Goal: Contribute content: Contribute content

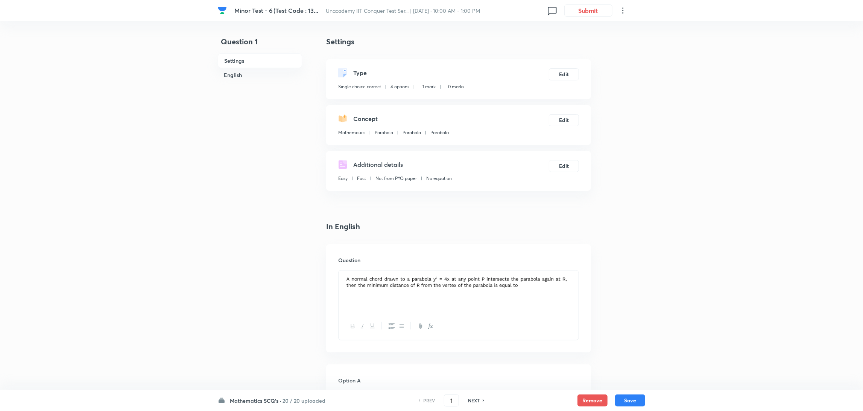
click at [261, 274] on h6 "Mathematics SCQ's ·" at bounding box center [256, 401] width 52 height 8
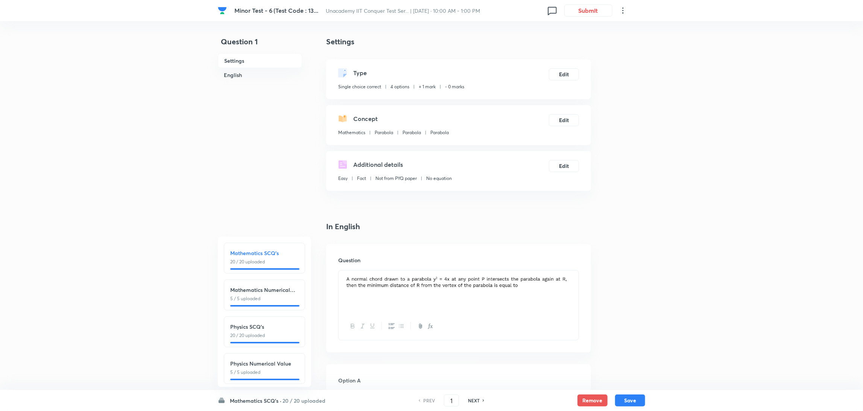
scroll to position [85, 0]
click at [279, 274] on h6 "Mathematics SCQ's ·" at bounding box center [256, 401] width 52 height 8
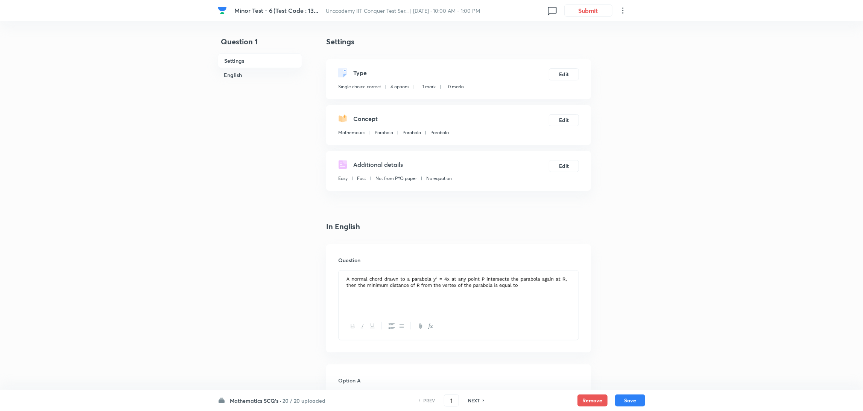
click at [477, 274] on h6 "NEXT" at bounding box center [474, 400] width 12 height 7
type input "2"
checkbox input "false"
checkbox input "true"
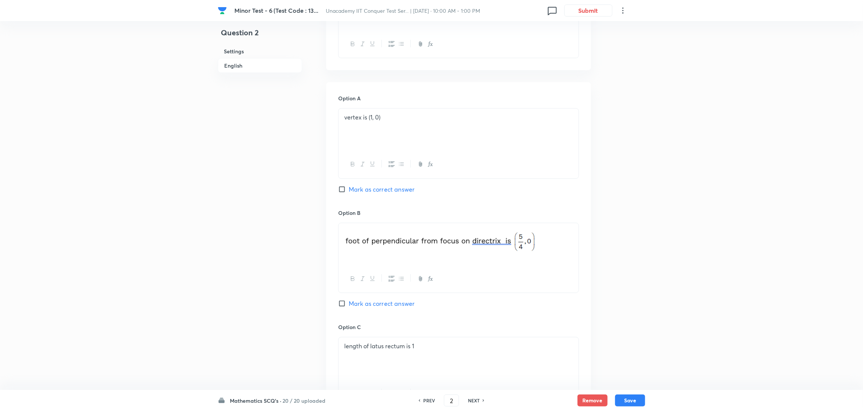
scroll to position [277, 0]
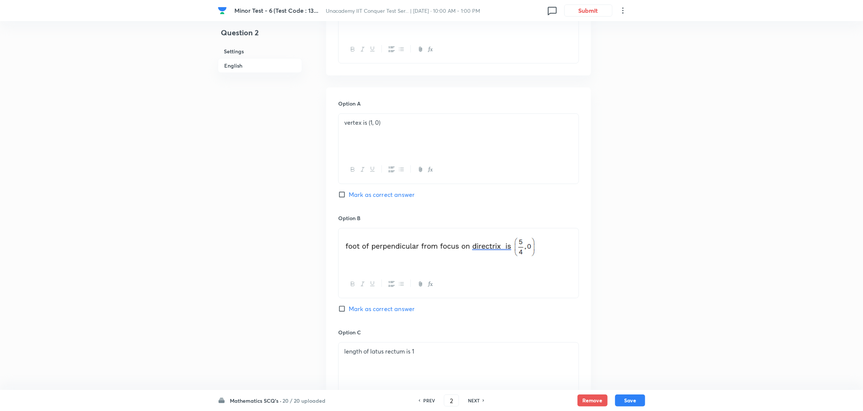
click at [472, 274] on h6 "NEXT" at bounding box center [474, 400] width 12 height 7
type input "3"
checkbox input "false"
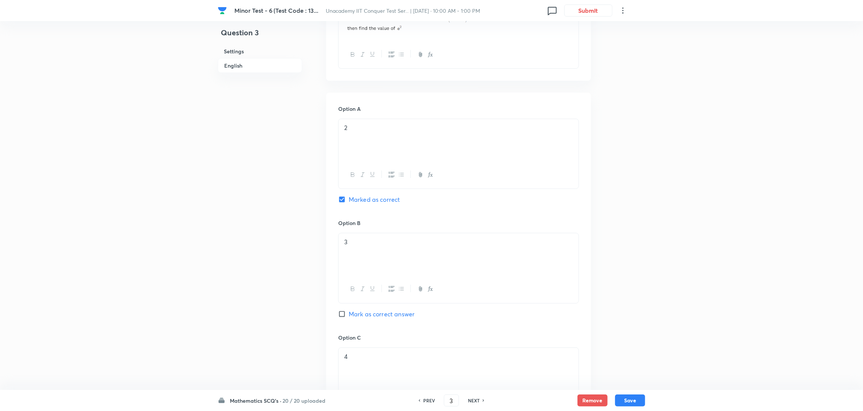
checkbox input "true"
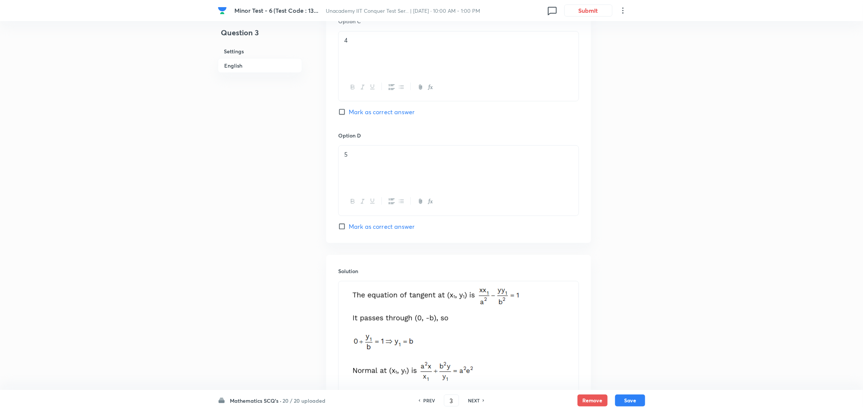
scroll to position [672, 0]
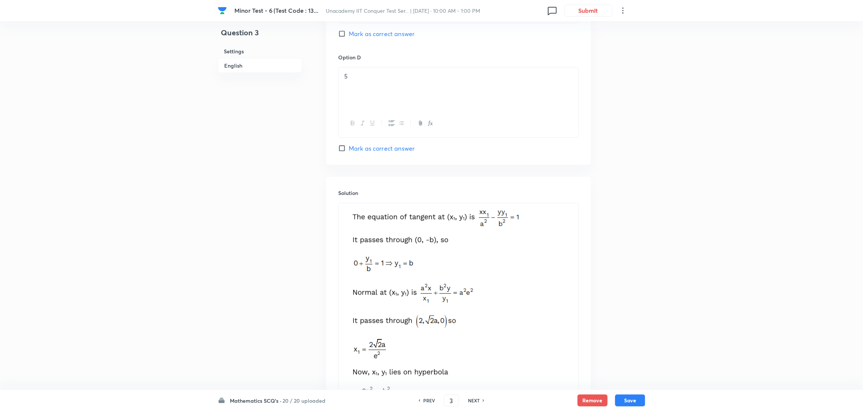
click at [473, 274] on h6 "NEXT" at bounding box center [474, 400] width 12 height 7
type input "4"
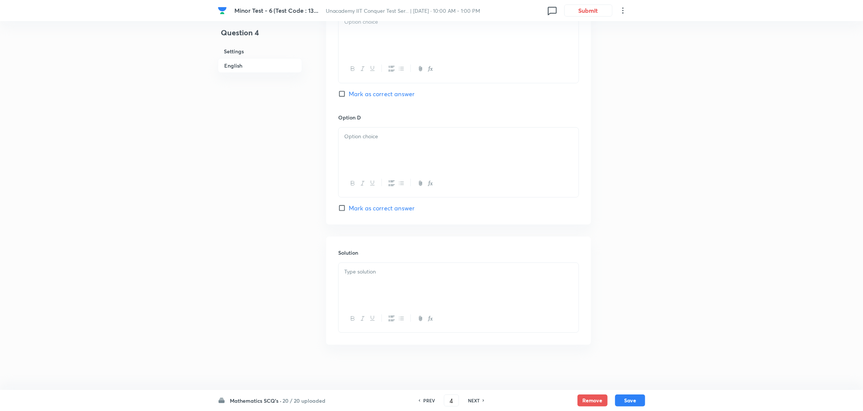
checkbox input "false"
checkbox input "true"
click at [473, 274] on h6 "NEXT" at bounding box center [474, 400] width 12 height 7
type input "5"
checkbox input "true"
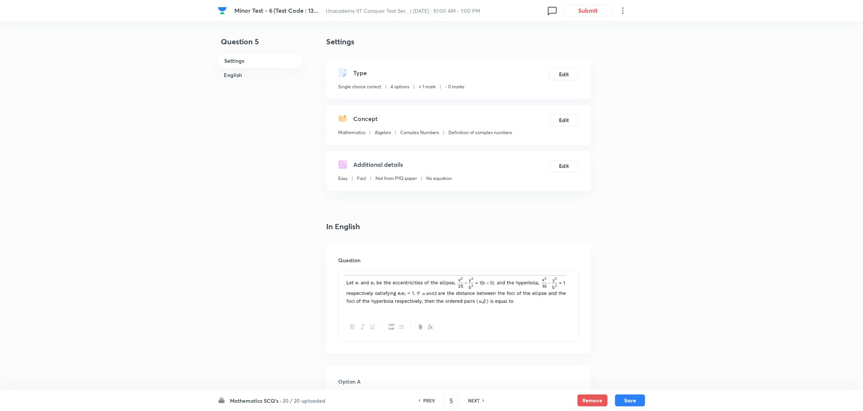
scroll to position [36, 0]
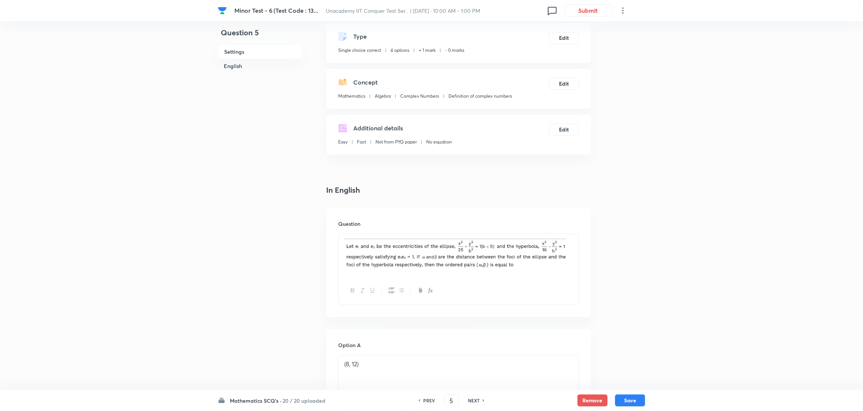
click at [472, 274] on h6 "NEXT" at bounding box center [474, 400] width 12 height 7
type input "6"
checkbox input "false"
checkbox input "true"
click at [472, 274] on h6 "NEXT" at bounding box center [474, 400] width 12 height 7
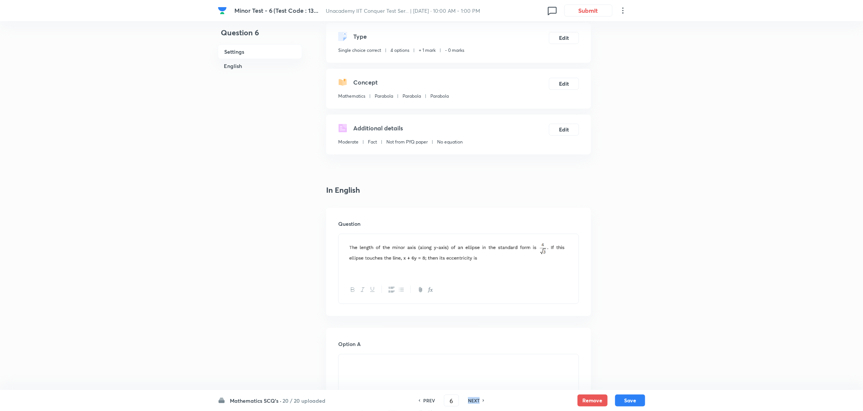
type input "7"
checkbox input "false"
checkbox input "true"
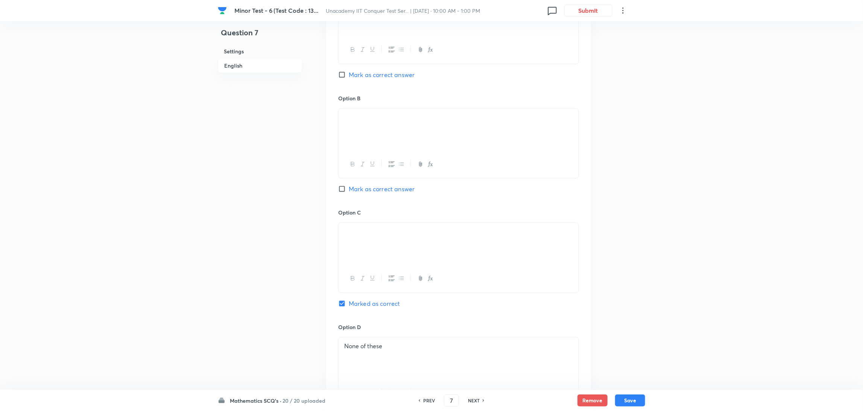
scroll to position [407, 0]
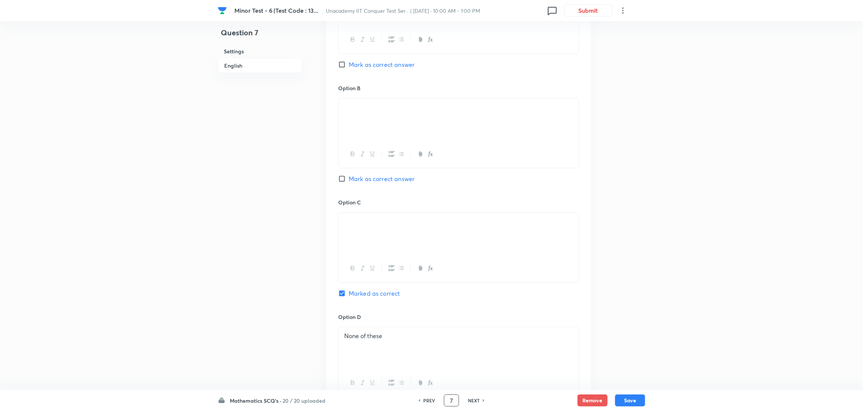
drag, startPoint x: 457, startPoint y: 401, endPoint x: 398, endPoint y: 414, distance: 60.4
click at [398, 274] on html "Minor Test - 6 (Test Code : 13... Unacademy IIT Conquer Test Ser... | Aug 31, 2…" at bounding box center [431, 113] width 863 height 1041
type input "71"
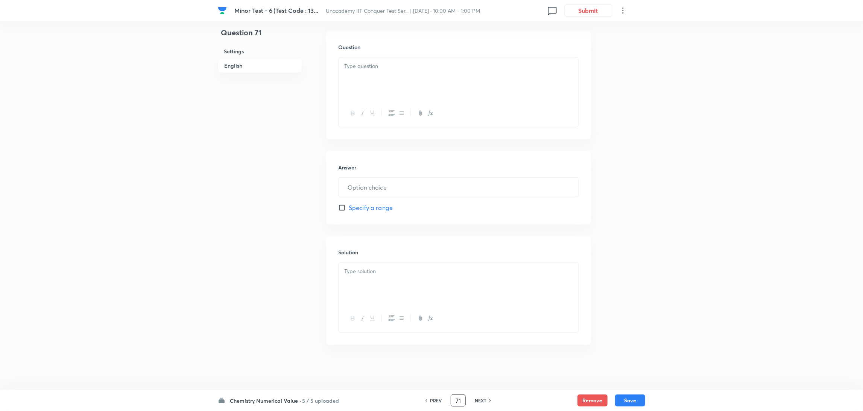
type input "8"
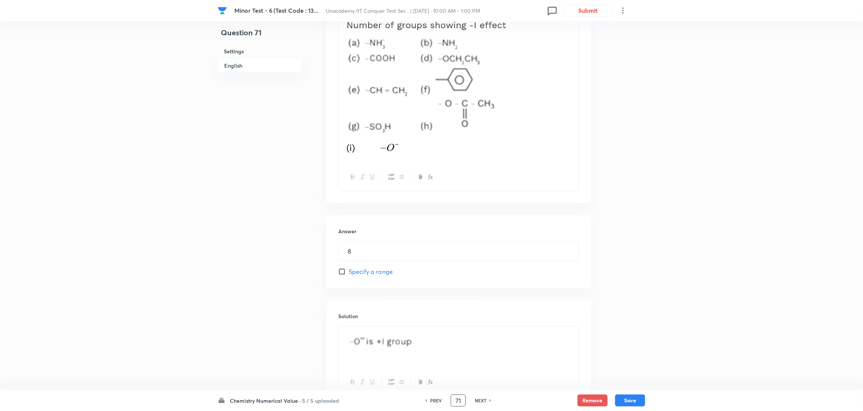
scroll to position [333, 0]
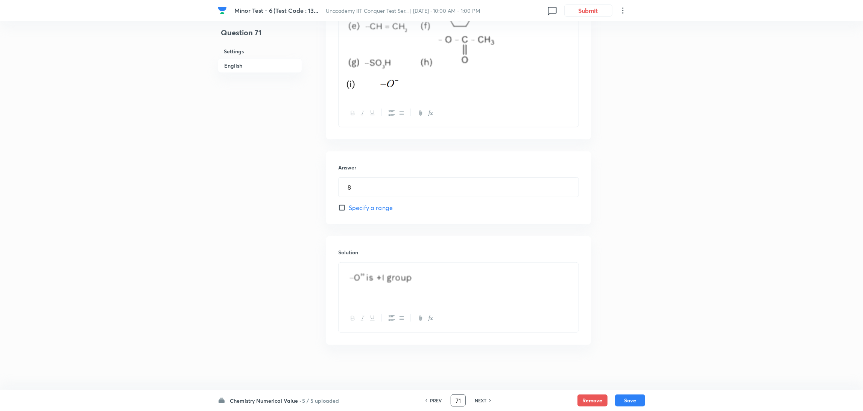
click at [437, 274] on h6 "PREV" at bounding box center [436, 400] width 12 height 7
type input "70"
checkbox input "true"
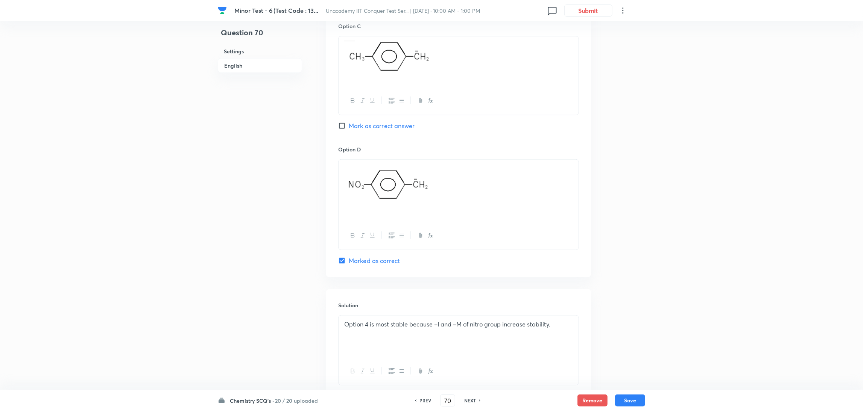
scroll to position [691, 0]
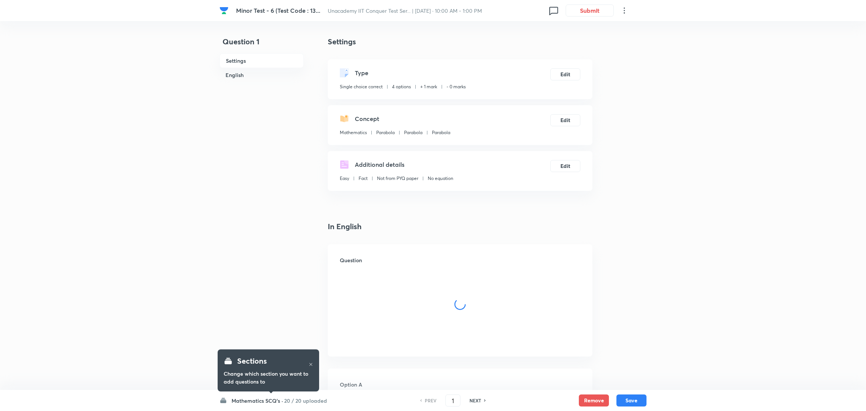
checkbox input "true"
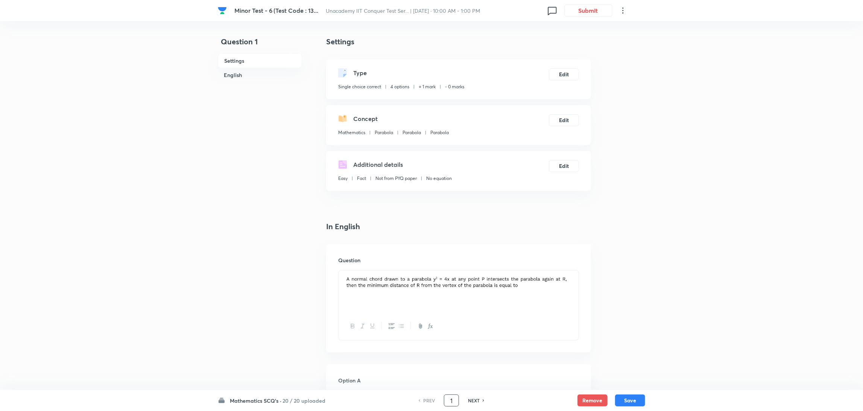
drag, startPoint x: 455, startPoint y: 400, endPoint x: 420, endPoint y: 400, distance: 34.6
click at [420, 400] on div "PREV 1 ​ NEXT" at bounding box center [451, 401] width 97 height 12
type input "62"
checkbox input "false"
checkbox input "true"
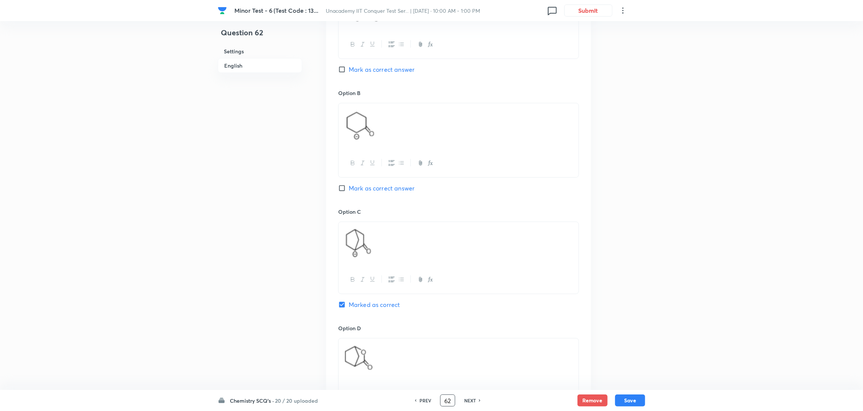
scroll to position [417, 0]
click at [469, 399] on h6 "NEXT" at bounding box center [470, 400] width 12 height 7
type input "63"
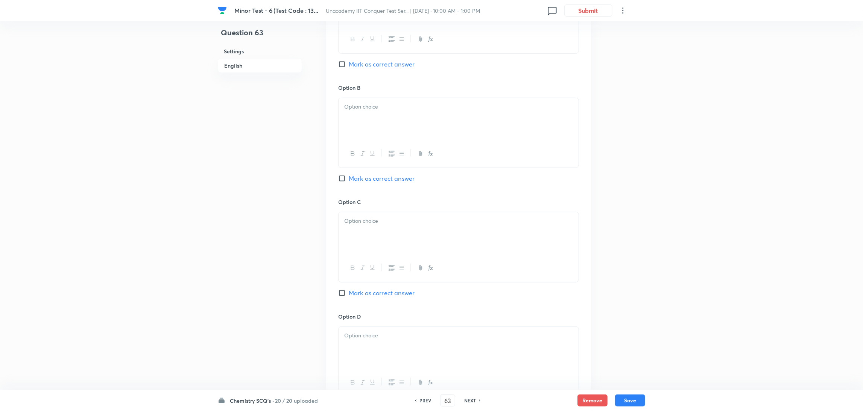
checkbox input "false"
checkbox input "true"
click at [469, 399] on h6 "NEXT" at bounding box center [470, 400] width 12 height 7
type input "64"
checkbox input "true"
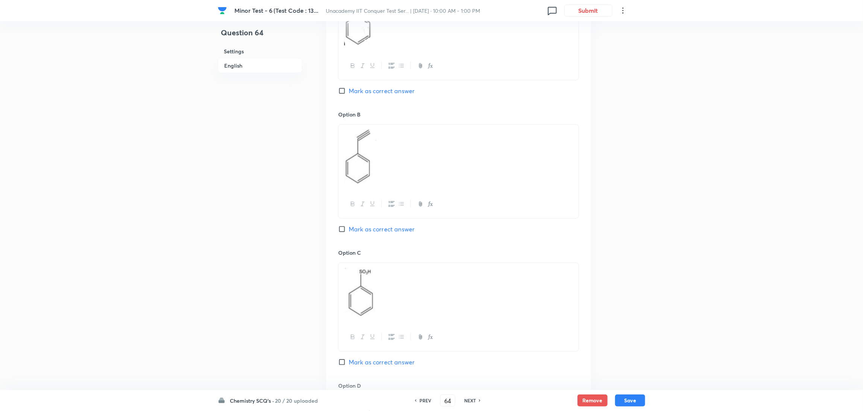
click at [469, 399] on h6 "NEXT" at bounding box center [470, 400] width 12 height 7
type input "65"
checkbox input "true"
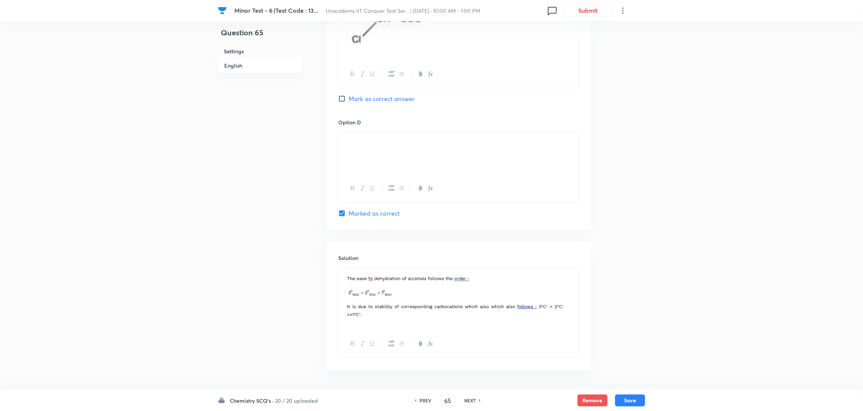
scroll to position [658, 0]
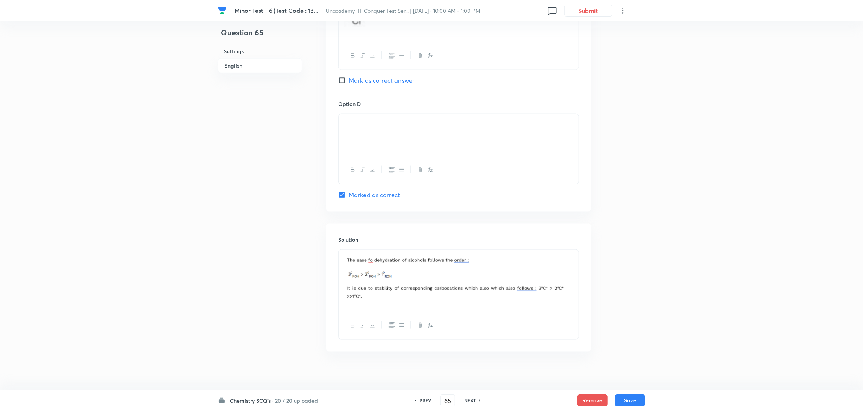
click at [473, 402] on h6 "NEXT" at bounding box center [470, 400] width 12 height 7
type input "66"
checkbox input "true"
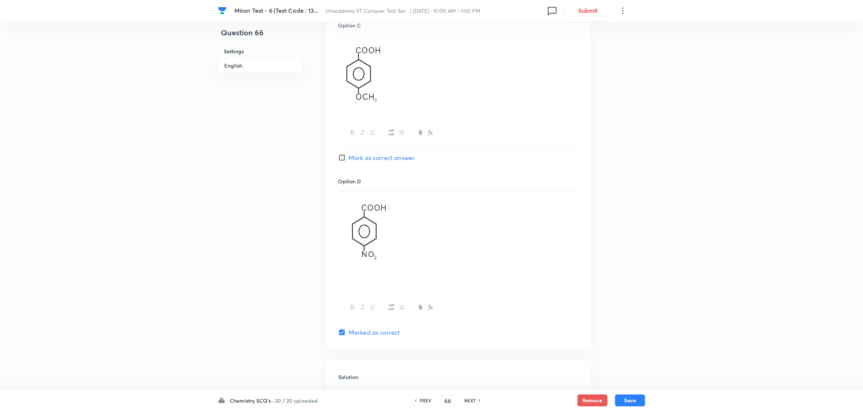
click at [473, 402] on h6 "NEXT" at bounding box center [470, 400] width 12 height 7
type input "67"
checkbox input "true"
checkbox input "false"
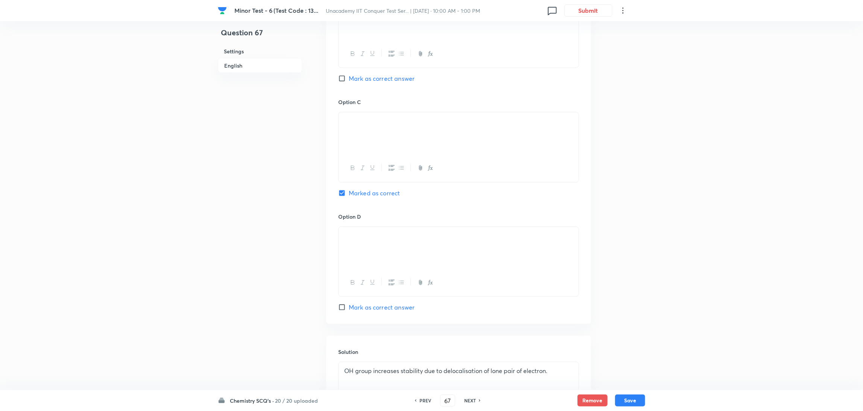
scroll to position [639, 0]
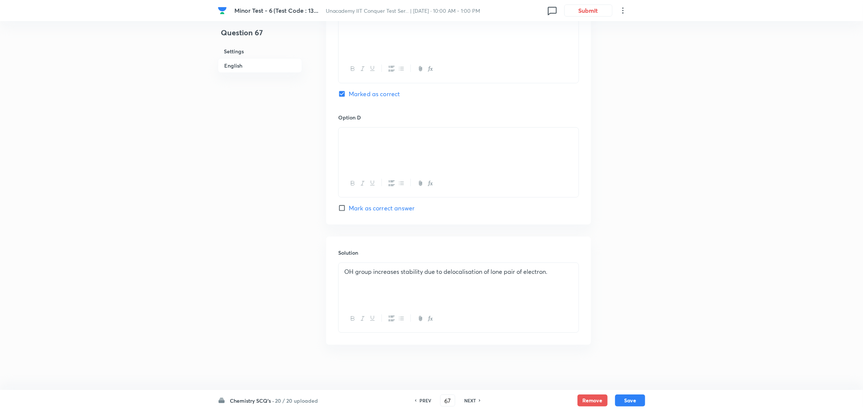
click at [473, 397] on h6 "NEXT" at bounding box center [470, 400] width 12 height 7
type input "68"
checkbox input "false"
checkbox input "true"
click at [473, 397] on h6 "NEXT" at bounding box center [470, 400] width 12 height 7
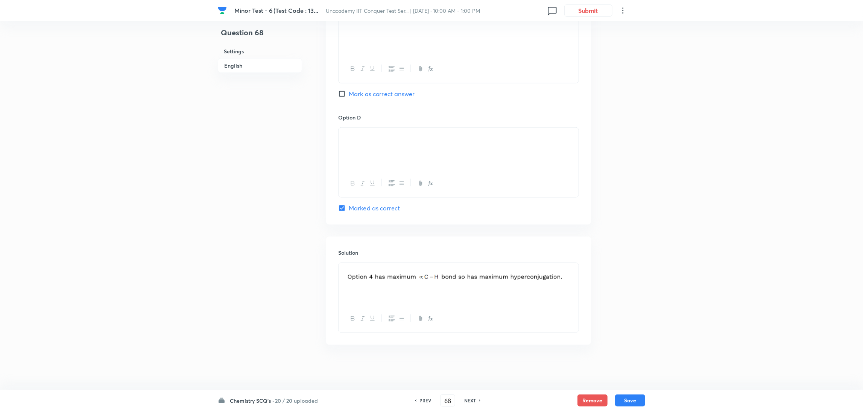
type input "69"
checkbox input "true"
checkbox input "false"
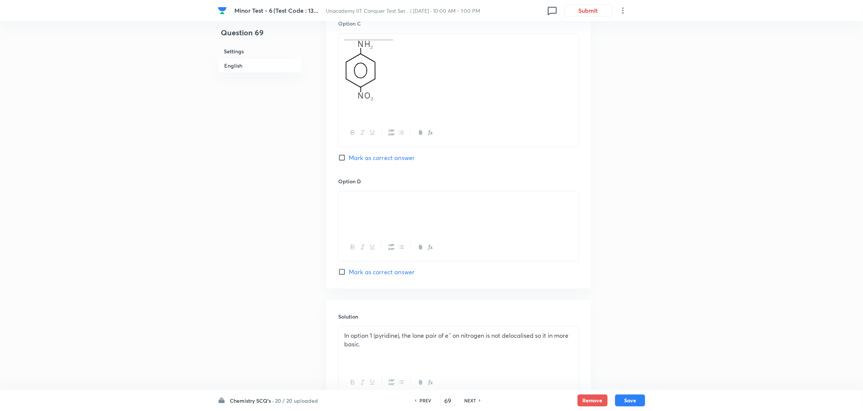
click at [473, 397] on h6 "NEXT" at bounding box center [470, 400] width 12 height 7
type input "70"
checkbox input "false"
checkbox input "true"
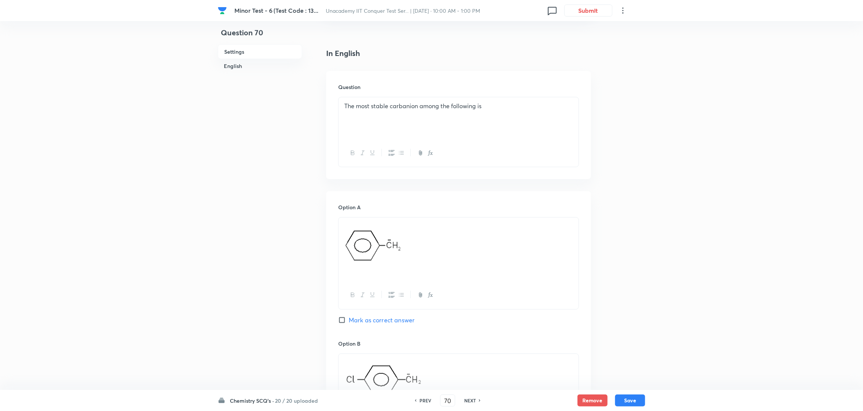
scroll to position [164, 0]
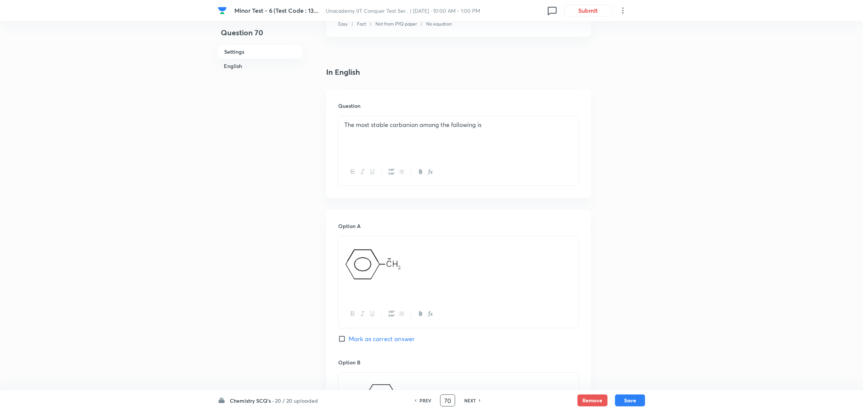
drag, startPoint x: 450, startPoint y: 402, endPoint x: 403, endPoint y: 406, distance: 46.8
click at [403, 406] on div "PREV 70 ​ NEXT" at bounding box center [447, 401] width 97 height 12
type input "49"
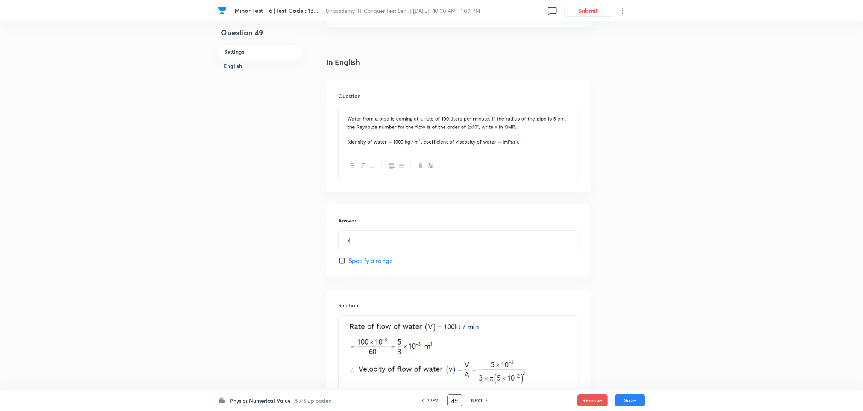
scroll to position [0, 0]
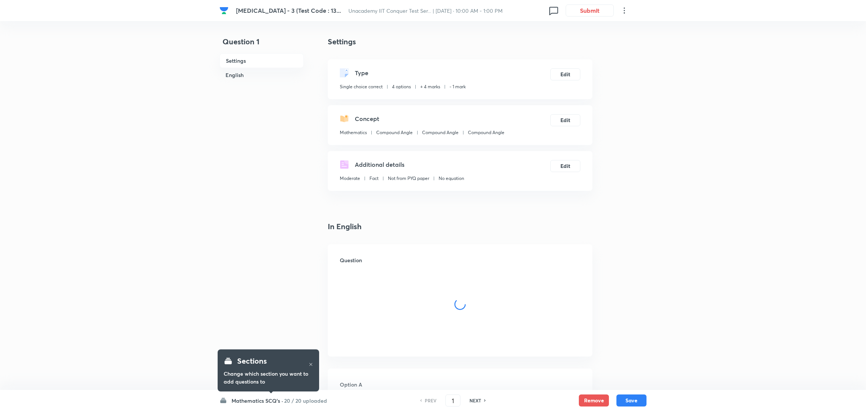
checkbox input "true"
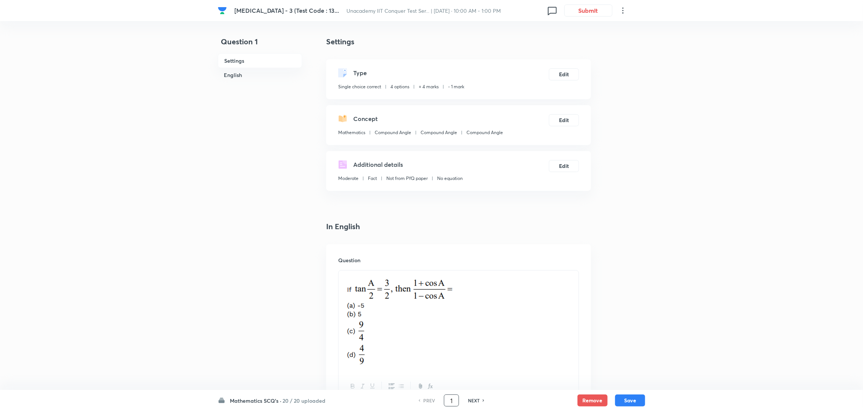
drag, startPoint x: 453, startPoint y: 400, endPoint x: 444, endPoint y: 398, distance: 8.8
click at [444, 398] on input "1" at bounding box center [451, 400] width 14 height 13
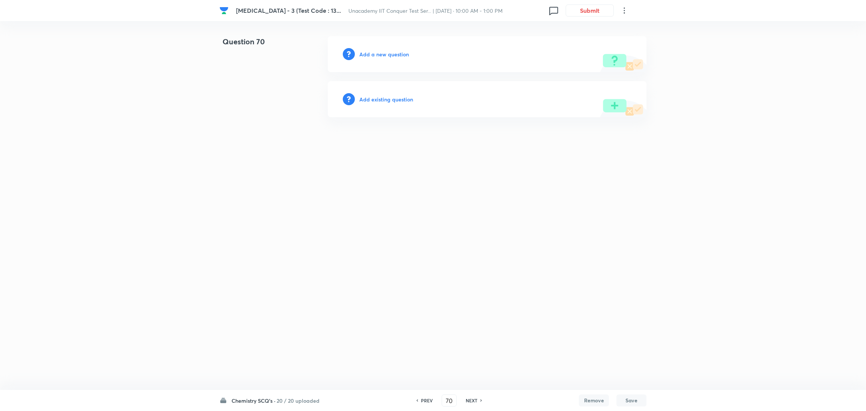
click at [431, 400] on h6 "PREV" at bounding box center [427, 400] width 12 height 7
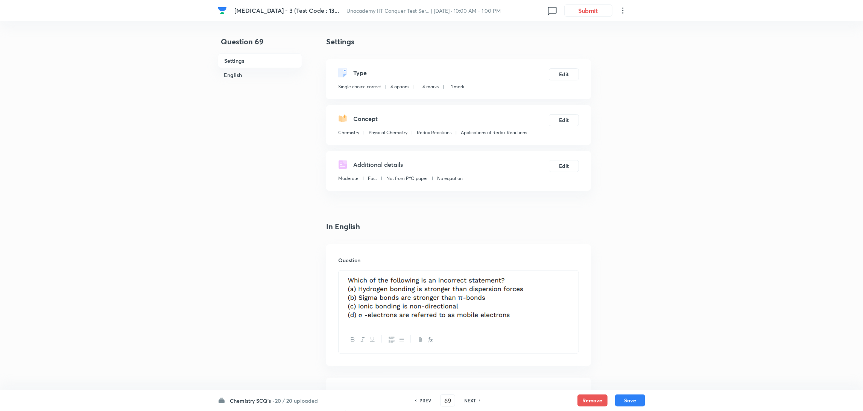
click at [470, 401] on h6 "NEXT" at bounding box center [470, 400] width 12 height 7
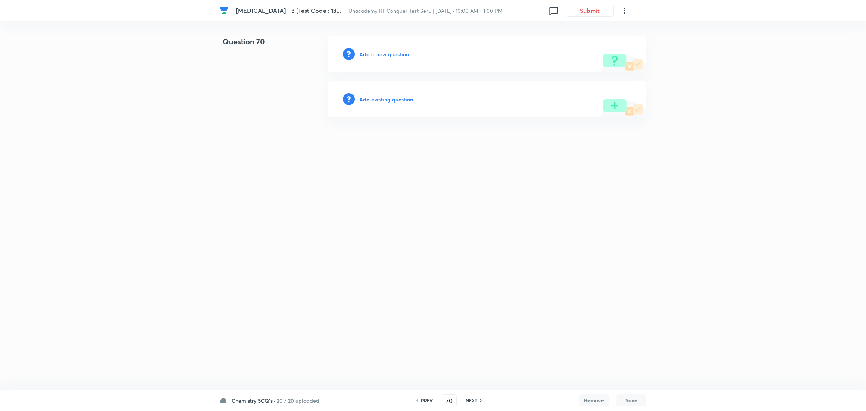
click at [470, 401] on h6 "NEXT" at bounding box center [472, 400] width 12 height 7
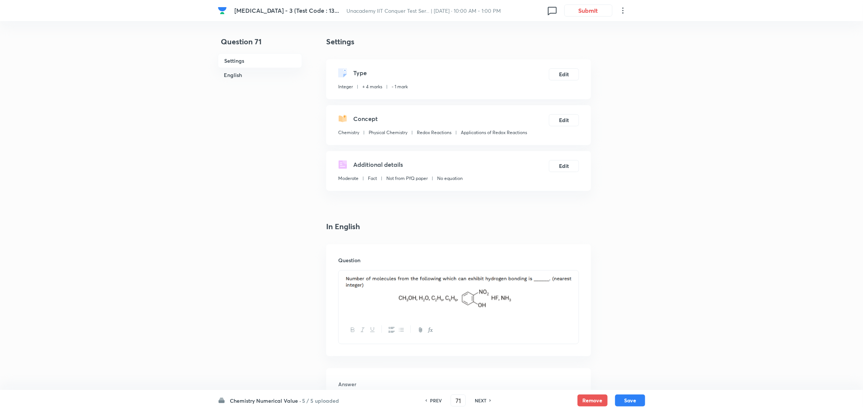
click at [434, 397] on h6 "PREV" at bounding box center [436, 400] width 12 height 7
type input "70"
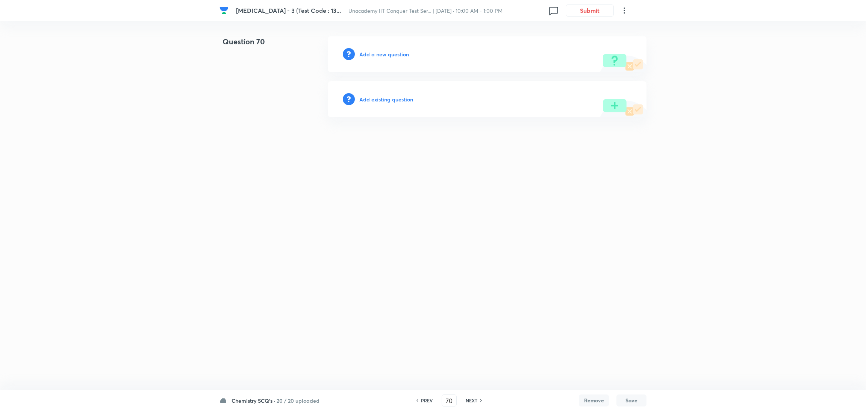
click at [375, 52] on h6 "Add a new question" at bounding box center [384, 54] width 50 height 8
click at [407, 57] on h6 "Choose a question type" at bounding box center [388, 54] width 58 height 8
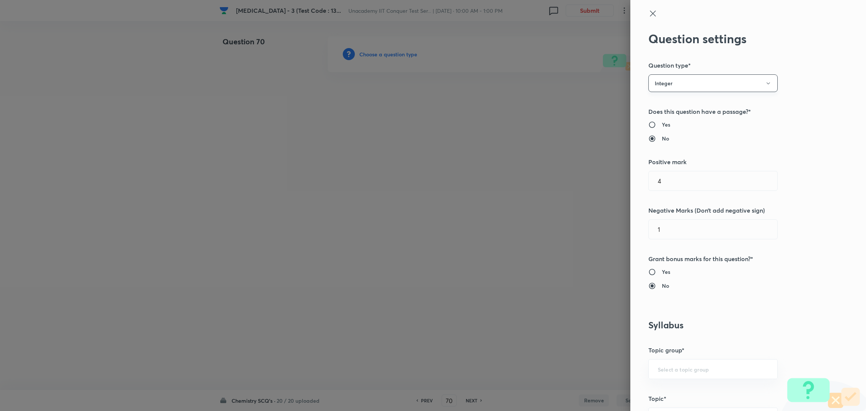
click at [669, 90] on button "Integer" at bounding box center [713, 83] width 129 height 18
click at [671, 105] on span "Single choice correct" at bounding box center [705, 106] width 120 height 8
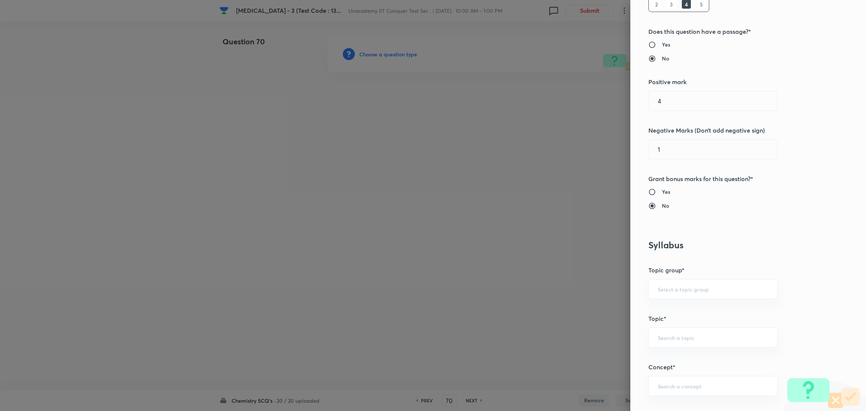
scroll to position [125, 0]
click at [670, 290] on input "text" at bounding box center [713, 288] width 111 height 7
click at [667, 309] on li "Chemistry" at bounding box center [705, 310] width 129 height 14
type input "Chemistry"
click at [667, 340] on input "text" at bounding box center [713, 337] width 111 height 7
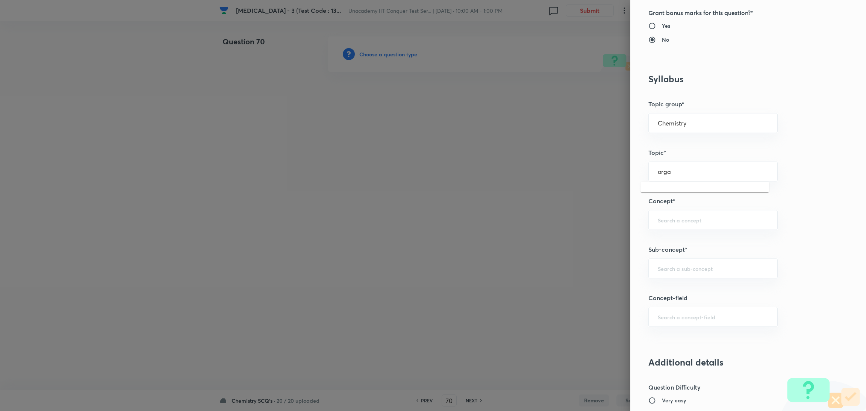
scroll to position [295, 0]
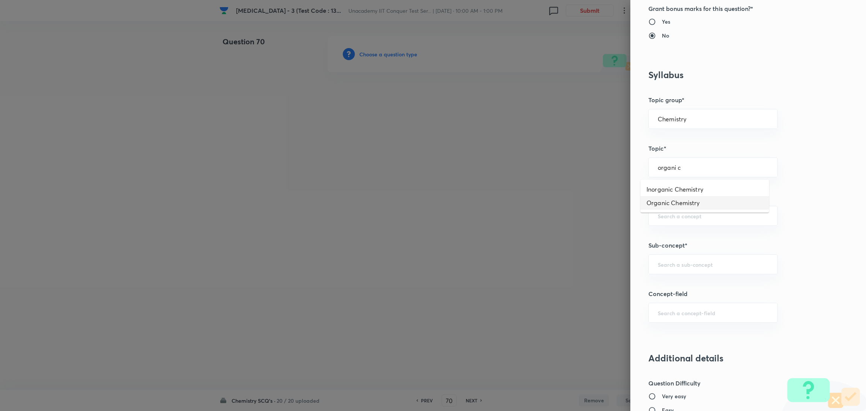
click at [685, 209] on li "Organic Chemistry" at bounding box center [705, 203] width 129 height 14
type input "Organic Chemistry"
click at [684, 222] on div "​" at bounding box center [713, 216] width 129 height 20
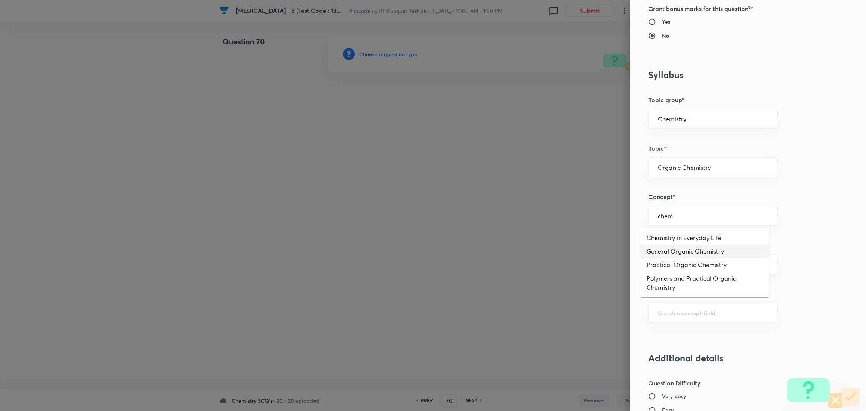
click at [685, 249] on li "General Organic Chemistry" at bounding box center [705, 252] width 129 height 14
type input "General Organic Chemistry"
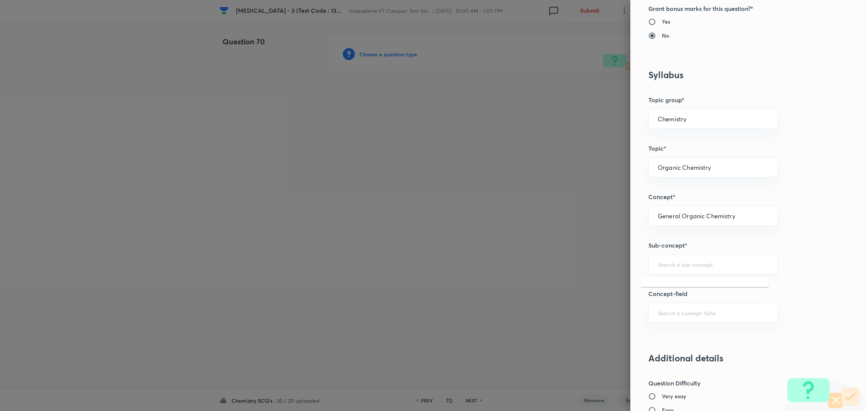
click at [676, 268] on input "text" at bounding box center [713, 264] width 111 height 7
click at [668, 344] on li "General Organic Chemistry" at bounding box center [705, 345] width 129 height 14
type input "General Organic Chemistry"
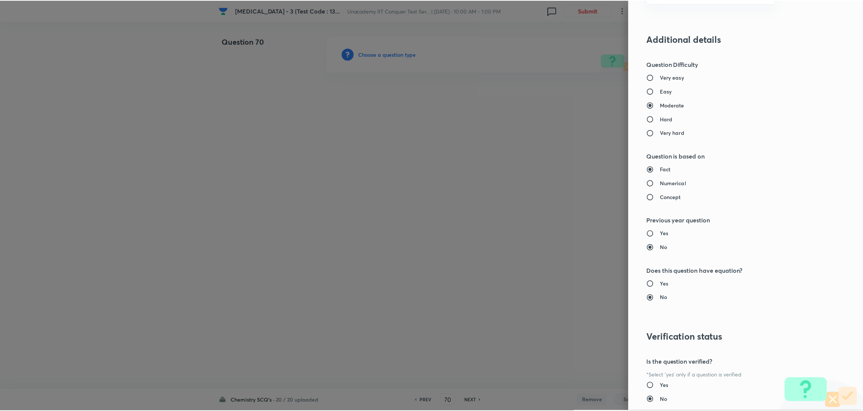
scroll to position [665, 0]
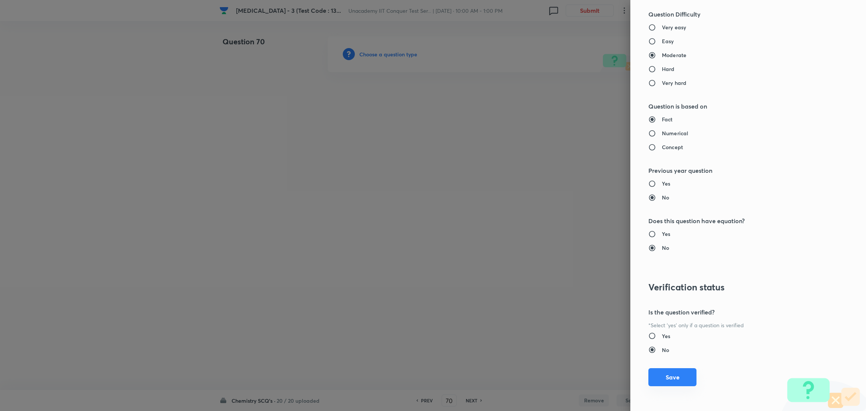
click at [658, 380] on button "Save" at bounding box center [673, 377] width 48 height 18
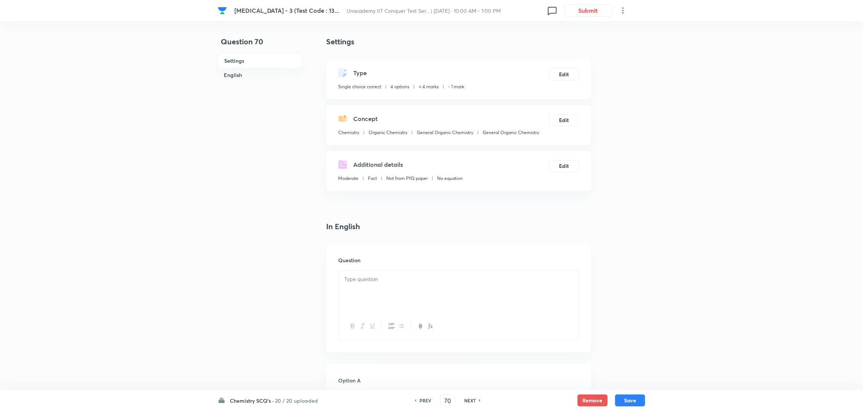
click at [442, 280] on p at bounding box center [458, 279] width 229 height 9
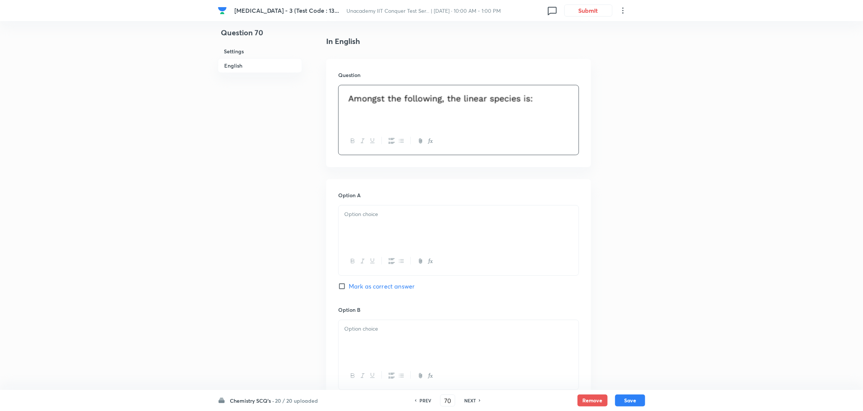
scroll to position [250, 0]
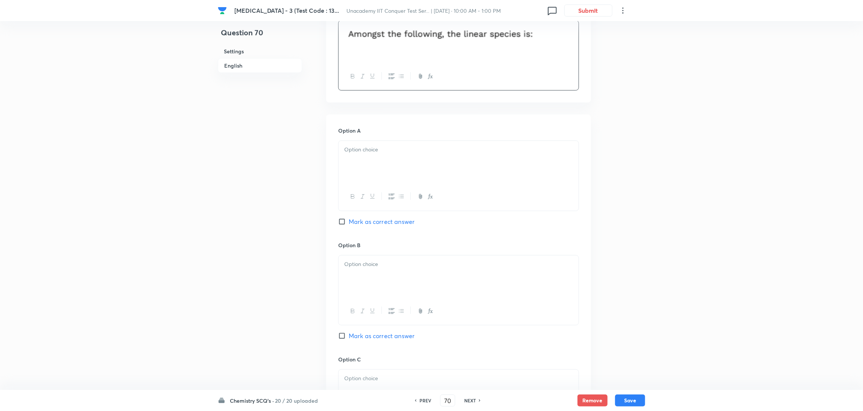
click at [410, 156] on div at bounding box center [458, 162] width 240 height 42
click at [384, 267] on p at bounding box center [458, 264] width 229 height 9
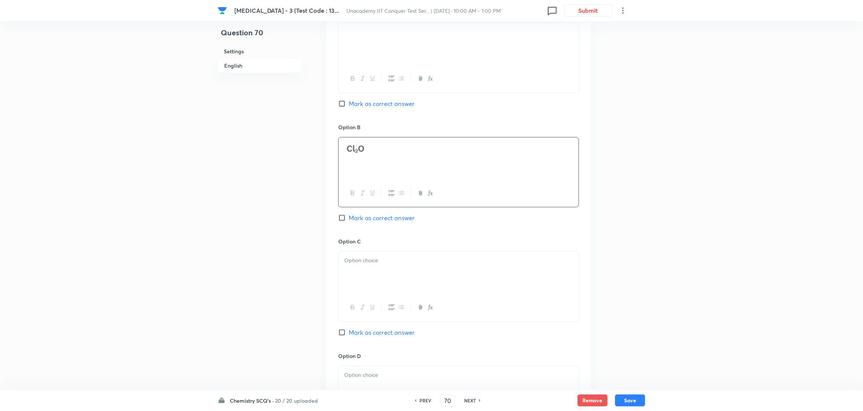
click at [376, 282] on div at bounding box center [458, 273] width 240 height 42
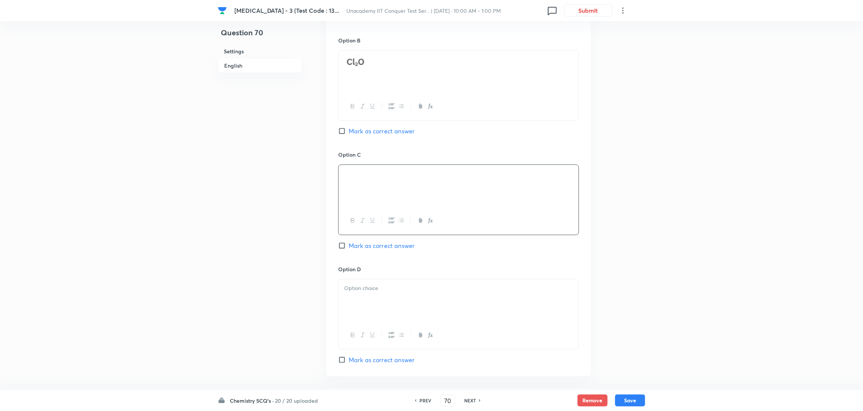
scroll to position [456, 0]
click at [403, 296] on div at bounding box center [458, 300] width 240 height 42
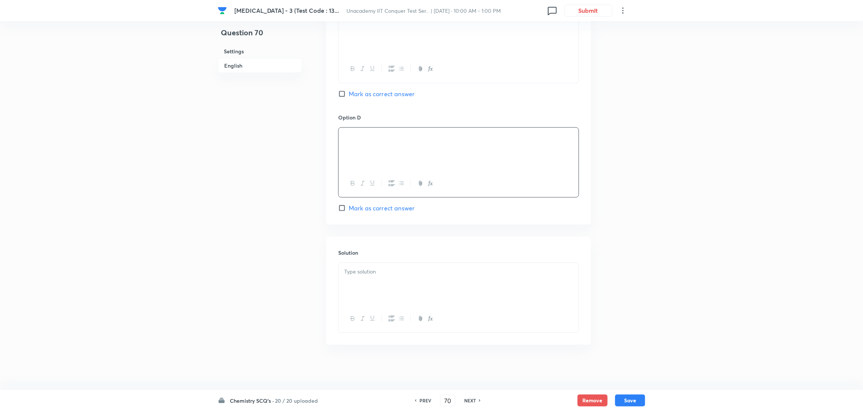
click at [405, 288] on div at bounding box center [458, 284] width 240 height 42
click at [379, 78] on div at bounding box center [458, 68] width 240 height 27
click at [394, 260] on div "Solution" at bounding box center [458, 291] width 265 height 108
click at [387, 290] on div at bounding box center [458, 284] width 240 height 42
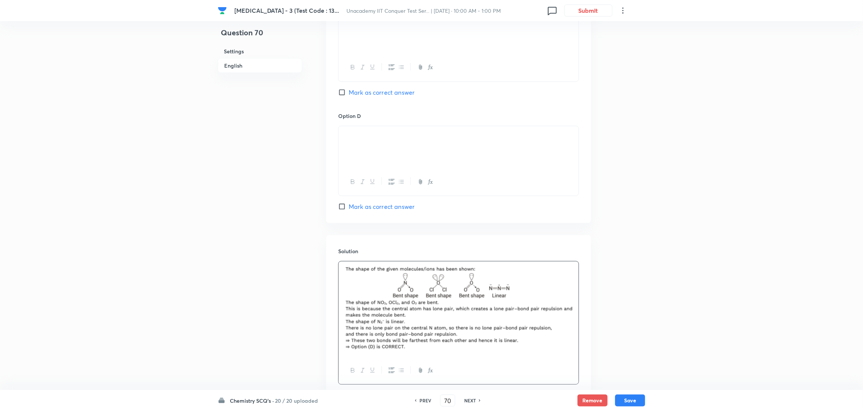
click at [341, 210] on input "Mark as correct answer" at bounding box center [343, 207] width 11 height 8
checkbox input "true"
click at [633, 405] on button "Save" at bounding box center [630, 400] width 30 height 12
click at [300, 402] on h6 "20 / 20 uploaded" at bounding box center [296, 401] width 43 height 8
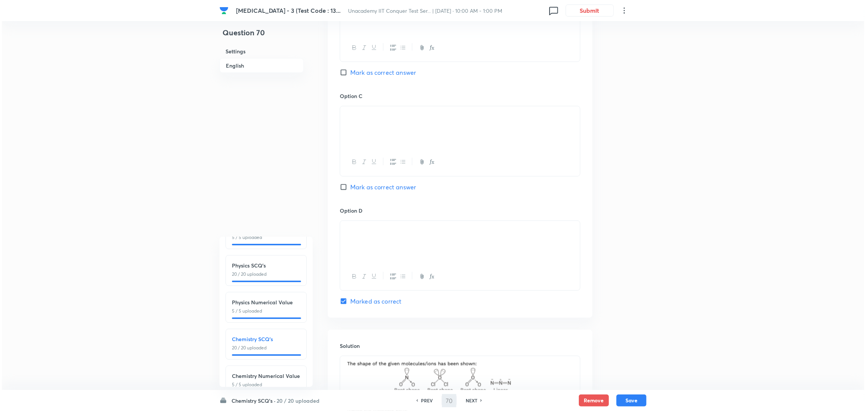
scroll to position [85, 0]
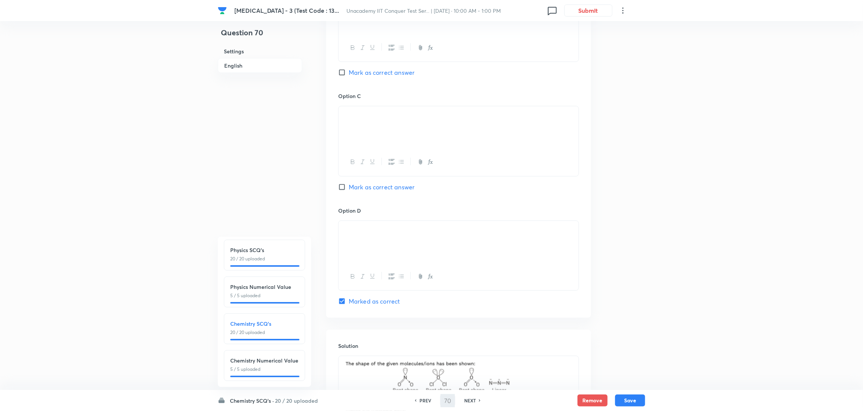
click at [183, 324] on div "Minor Test - 3 (Test Code : 13... Unacademy IIT Conquer Test Ser... | Aug 31, 2…" at bounding box center [431, 21] width 863 height 999
click at [208, 194] on div "Minor Test - 3 (Test Code : 13... Unacademy IIT Conquer Test Ser... | Aug 31, 2…" at bounding box center [431, 21] width 863 height 999
drag, startPoint x: 164, startPoint y: 36, endPoint x: 99, endPoint y: 84, distance: 81.0
click at [99, 84] on div "Minor Test - 3 (Test Code : 13... Unacademy IIT Conquer Test Ser... | Aug 31, 2…" at bounding box center [431, 21] width 863 height 999
click at [587, 8] on button "Submit" at bounding box center [588, 10] width 48 height 12
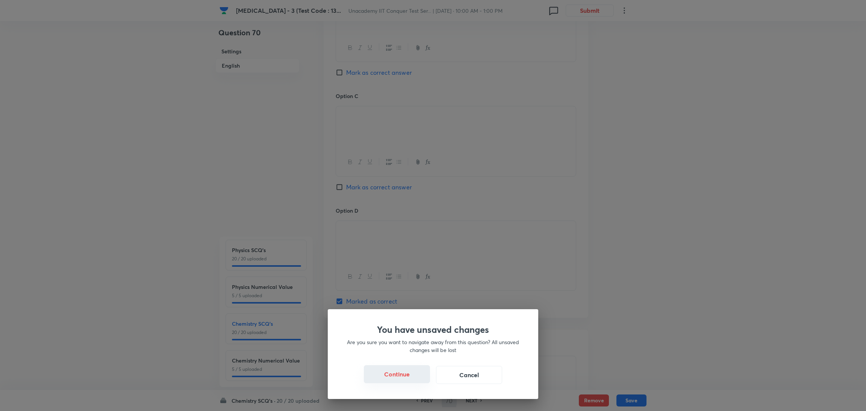
click at [400, 376] on button "Continue" at bounding box center [397, 374] width 66 height 18
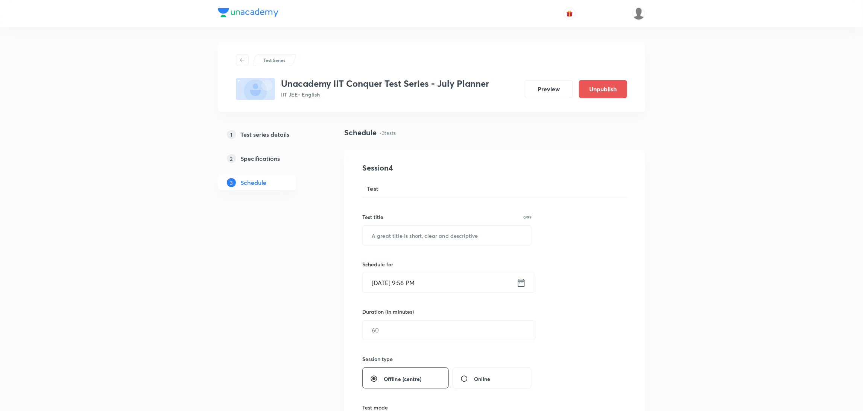
scroll to position [515, 0]
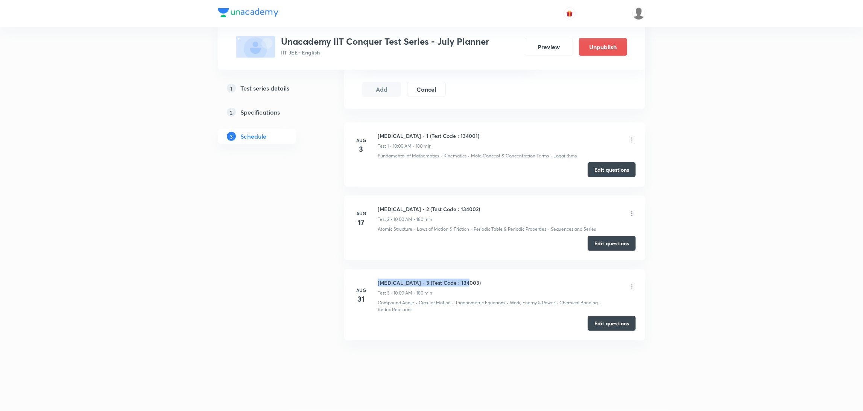
drag, startPoint x: 466, startPoint y: 286, endPoint x: 377, endPoint y: 282, distance: 89.2
click at [378, 282] on div "Minor Test - 3 (Test Code : 134003) Test 3 • 10:00 AM • 180 min" at bounding box center [507, 288] width 258 height 18
copy h6 "Minor Test - 3 (Test Code : 134003)"
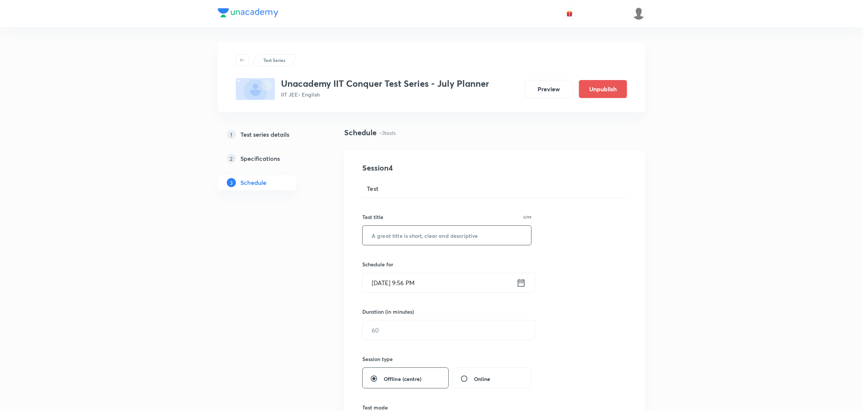
click at [400, 238] on input "text" at bounding box center [446, 235] width 168 height 19
paste input "Minor Test - 3 (Test Code : 134003)"
type input "Minor Test - 3 (Test Code : 134003)"
click at [519, 287] on icon at bounding box center [520, 283] width 9 height 11
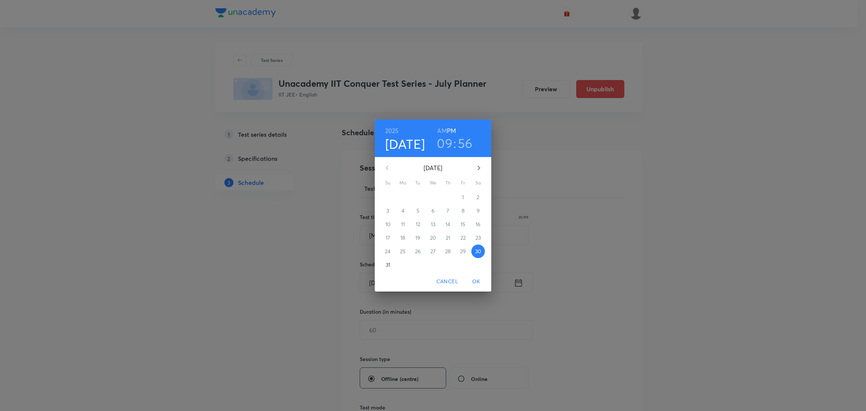
click at [387, 264] on p "31" at bounding box center [388, 265] width 5 height 8
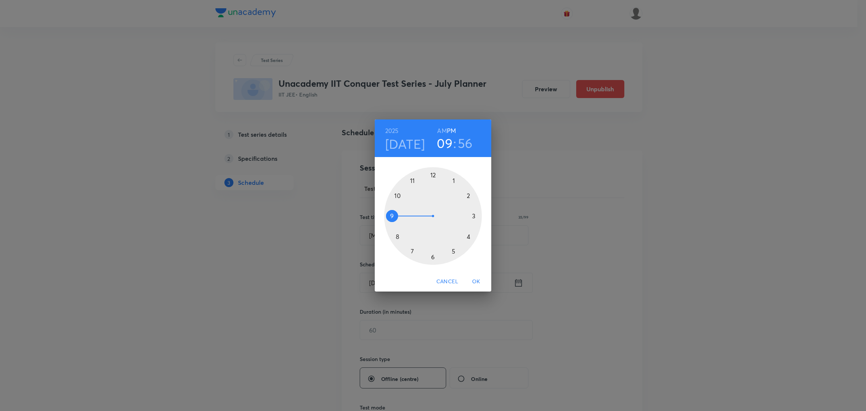
click at [467, 195] on div at bounding box center [433, 216] width 98 height 98
click at [432, 173] on div at bounding box center [433, 216] width 98 height 98
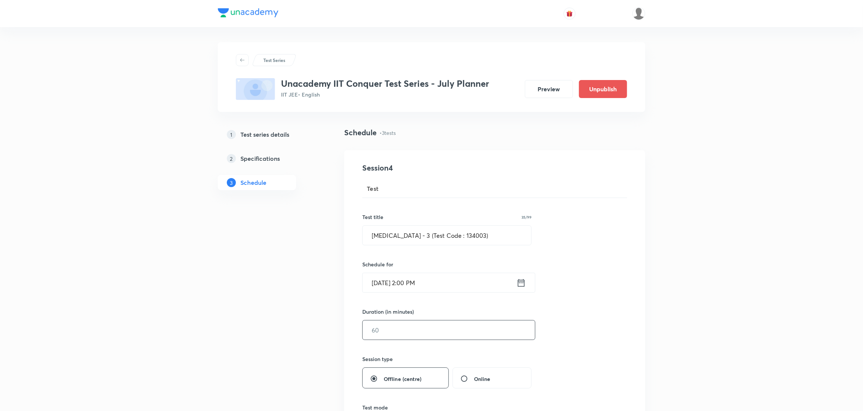
click at [403, 334] on input "text" at bounding box center [448, 330] width 172 height 19
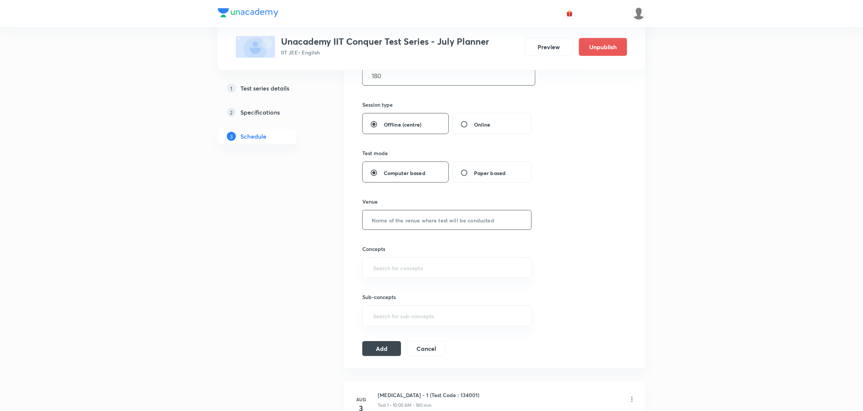
scroll to position [254, 0]
type input "180"
click at [427, 227] on input "text" at bounding box center [446, 220] width 168 height 19
type input "Unacademy Center"
click at [410, 275] on input "text" at bounding box center [446, 268] width 150 height 14
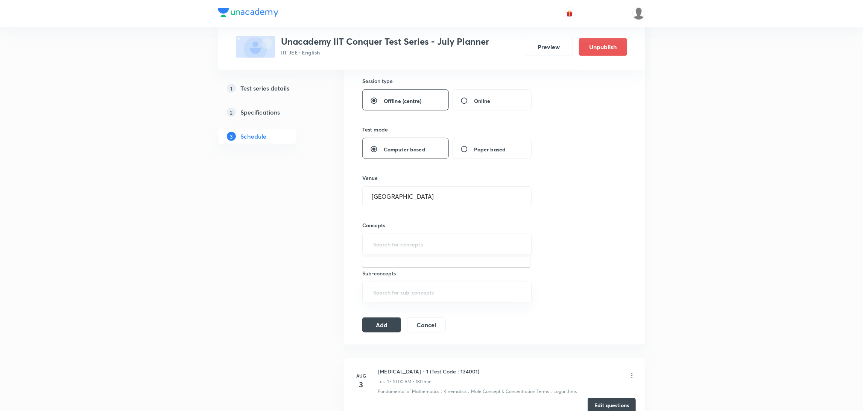
scroll to position [278, 0]
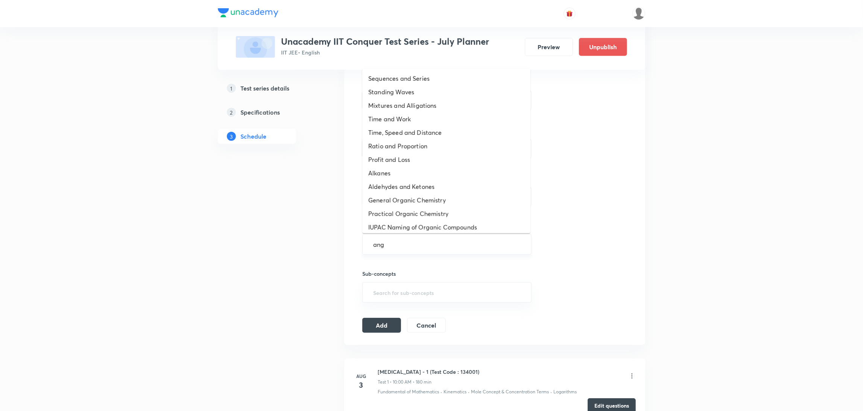
type input "angl"
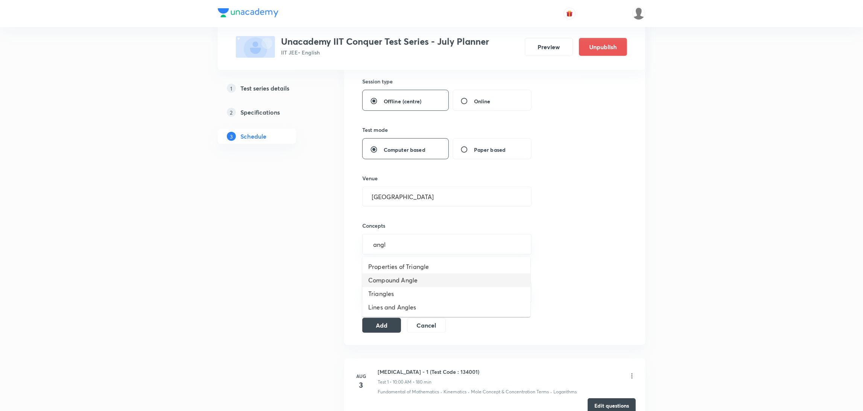
click at [405, 279] on li "Compound Angle" at bounding box center [446, 281] width 168 height 14
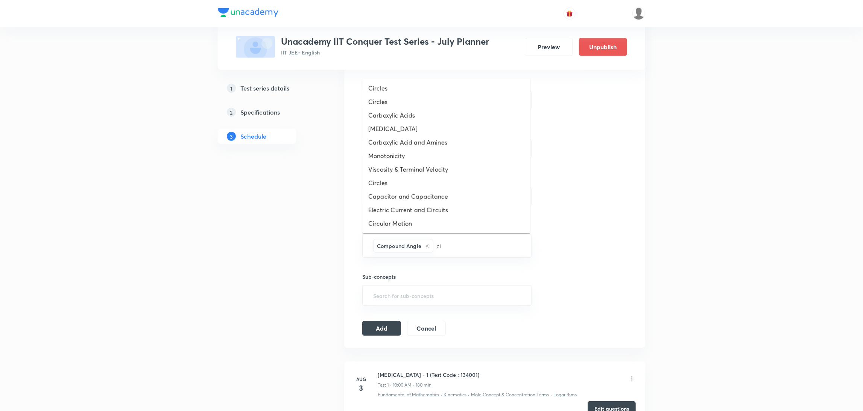
type input "cir"
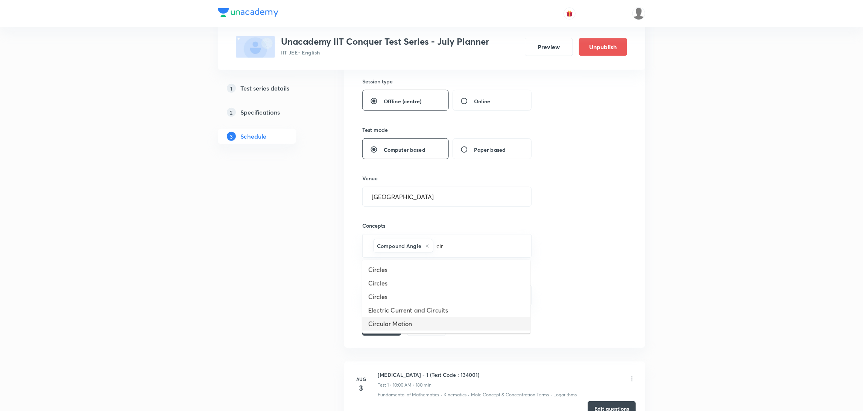
click at [394, 319] on li "Circular Motion" at bounding box center [446, 324] width 168 height 14
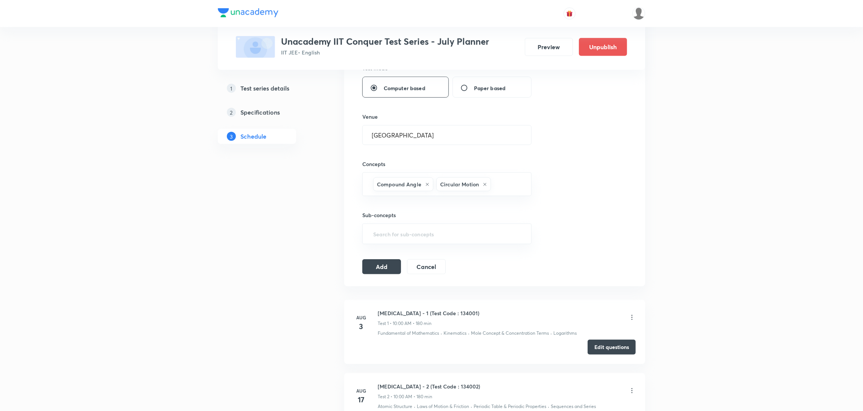
scroll to position [338, 0]
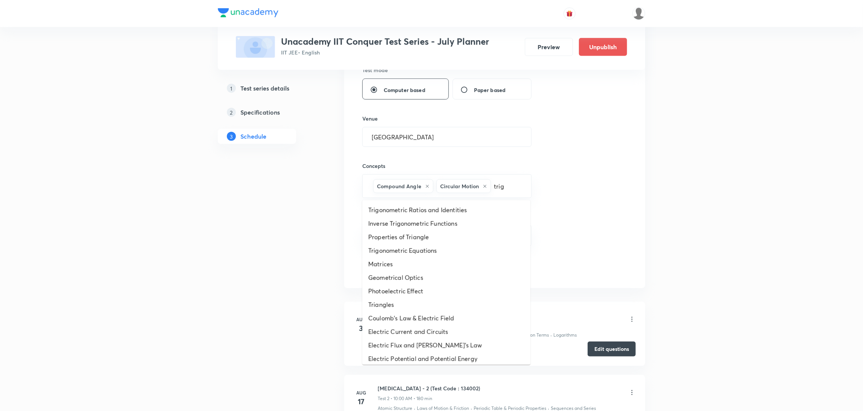
type input "trign"
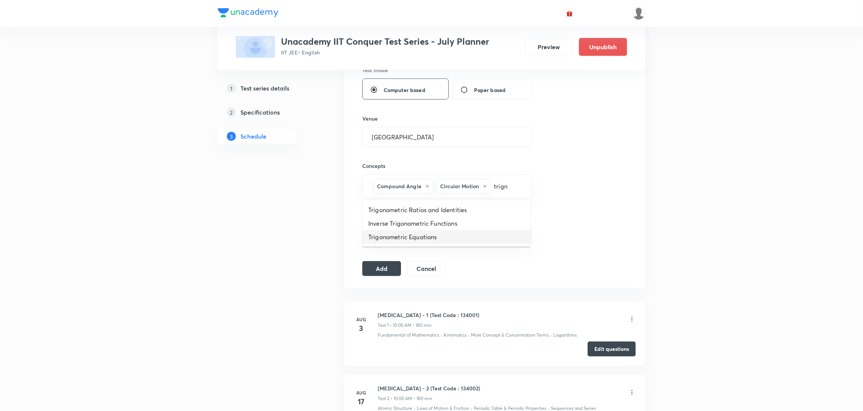
click at [431, 237] on li "Trigonometric Equations" at bounding box center [446, 237] width 168 height 14
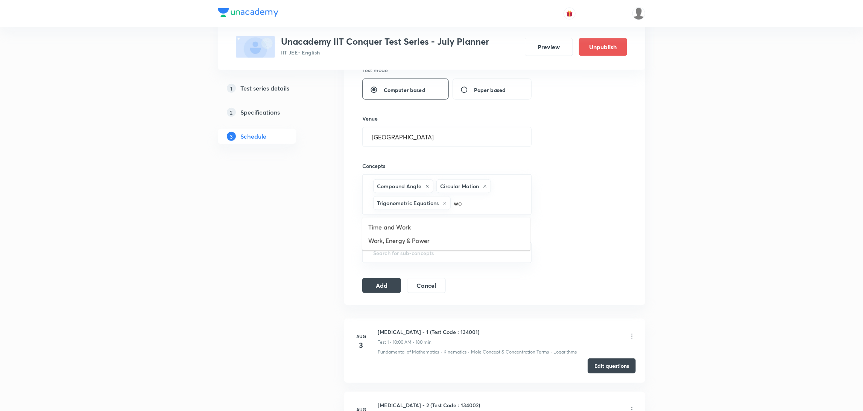
type input "wor"
click at [414, 239] on li "Work, Energy & Power" at bounding box center [446, 241] width 168 height 14
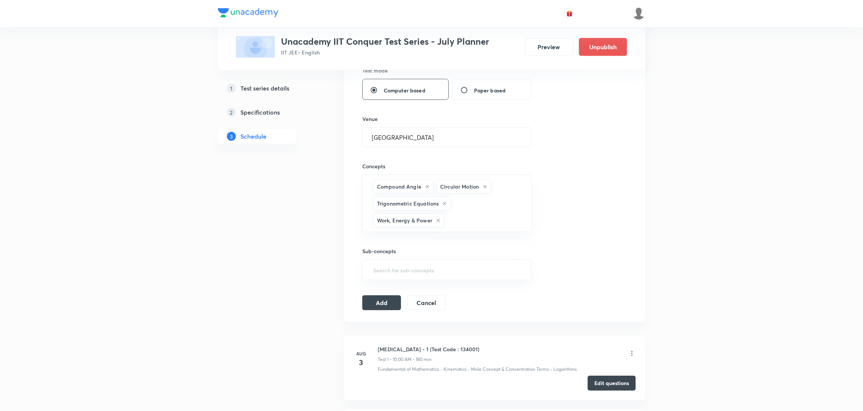
scroll to position [335, 0]
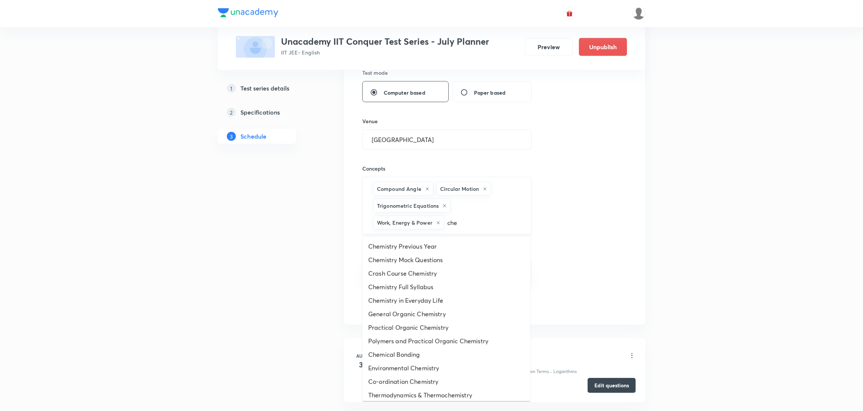
type input "chem"
click at [420, 350] on li "Chemical Bonding" at bounding box center [446, 355] width 168 height 14
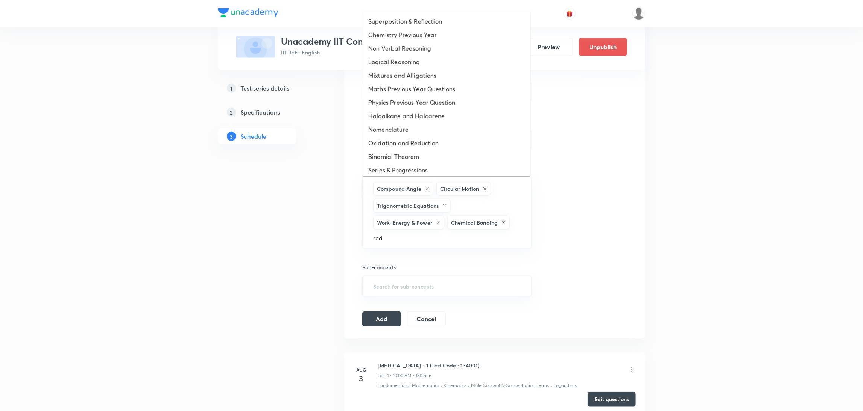
type input "redo"
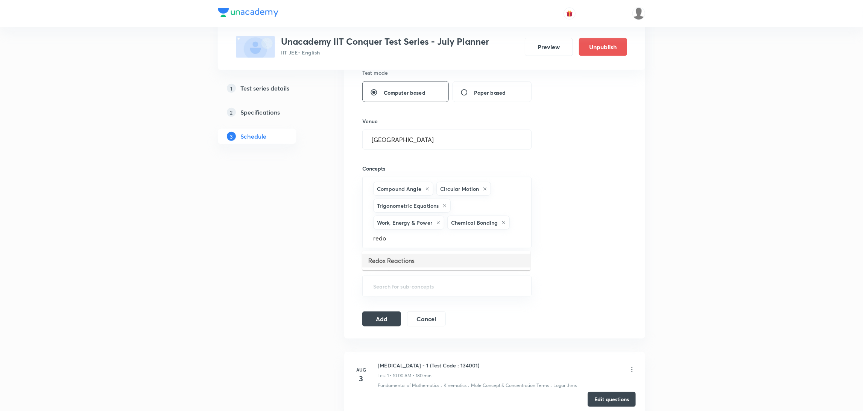
click at [393, 261] on li "Redox Reactions" at bounding box center [446, 261] width 168 height 14
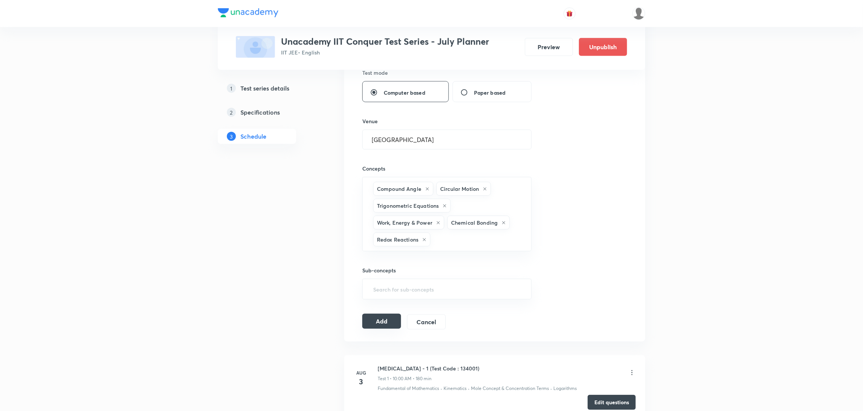
click at [377, 327] on button "Add" at bounding box center [381, 321] width 39 height 15
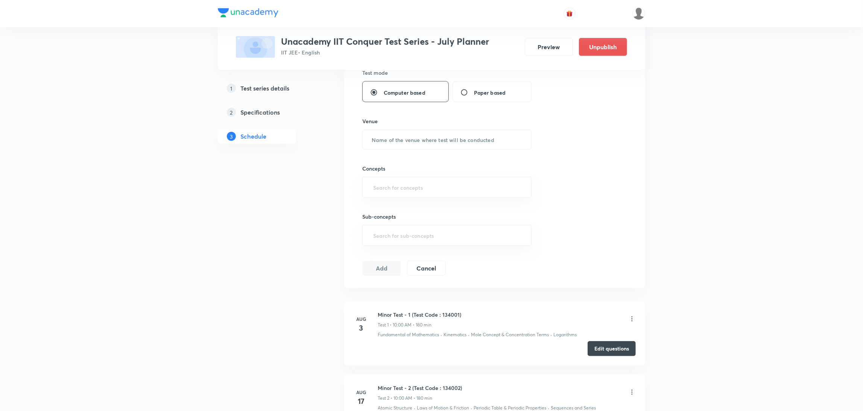
scroll to position [599, 0]
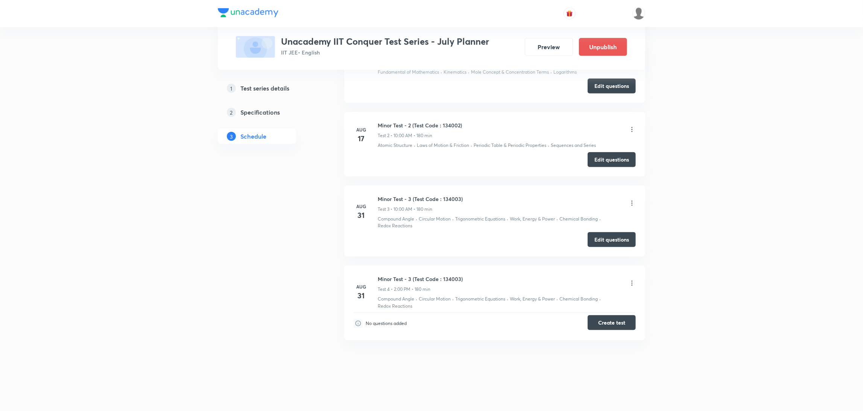
click at [610, 323] on button "Create test" at bounding box center [611, 322] width 48 height 15
click at [631, 280] on icon at bounding box center [632, 284] width 8 height 8
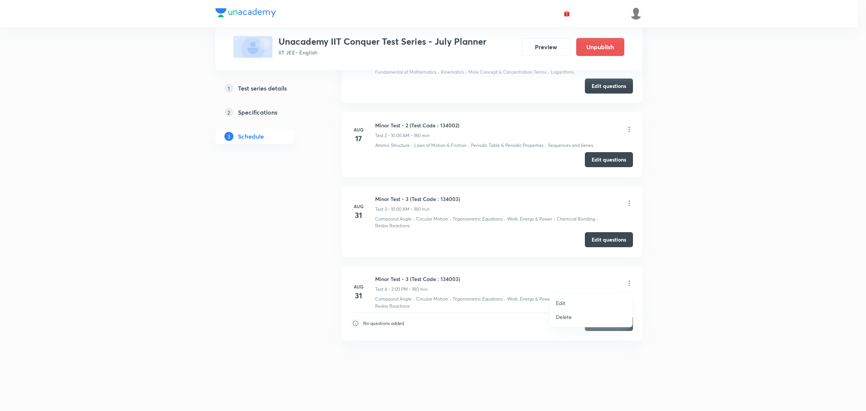
click at [565, 313] on p "Delete" at bounding box center [564, 317] width 16 height 8
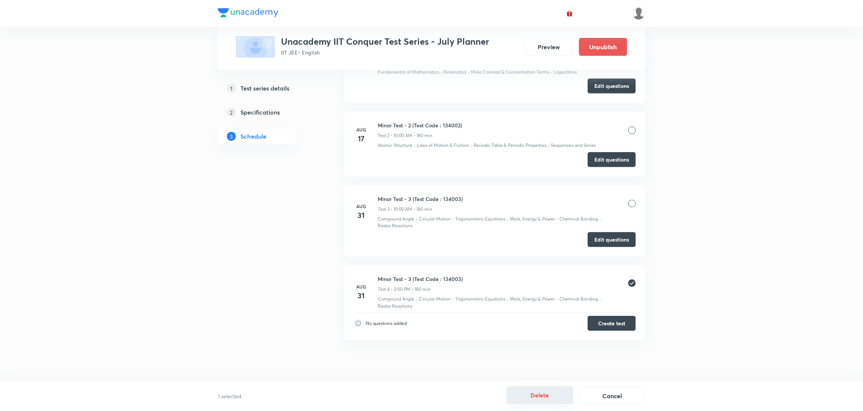
click at [549, 397] on button "Delete" at bounding box center [539, 396] width 66 height 18
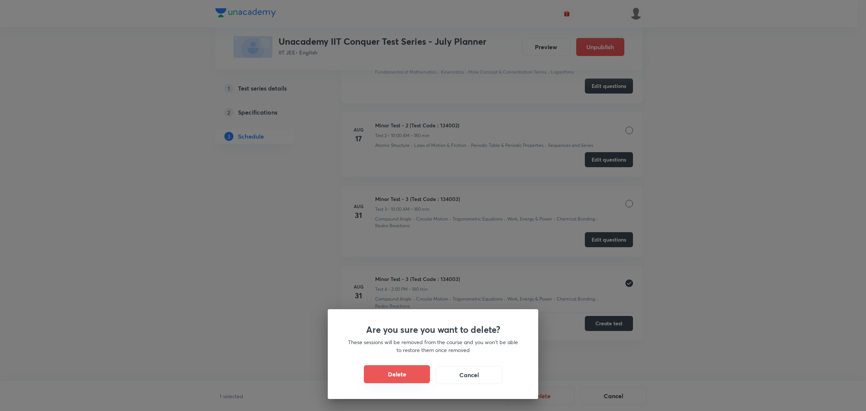
click at [406, 379] on button "Delete" at bounding box center [397, 374] width 66 height 18
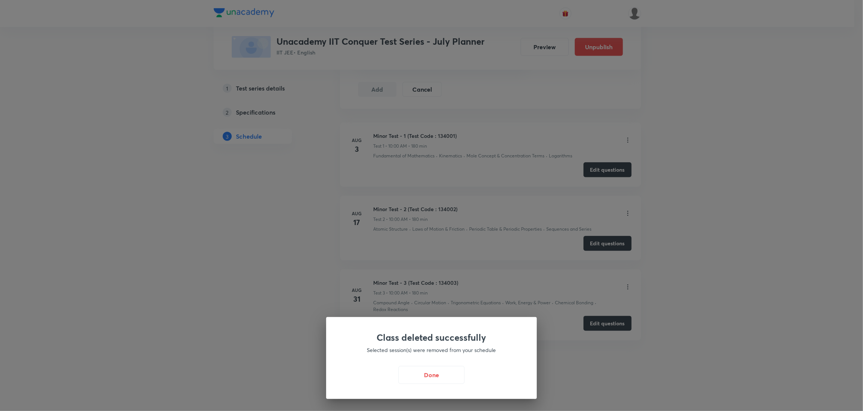
scroll to position [515, 0]
click at [432, 378] on button "Done" at bounding box center [433, 374] width 66 height 18
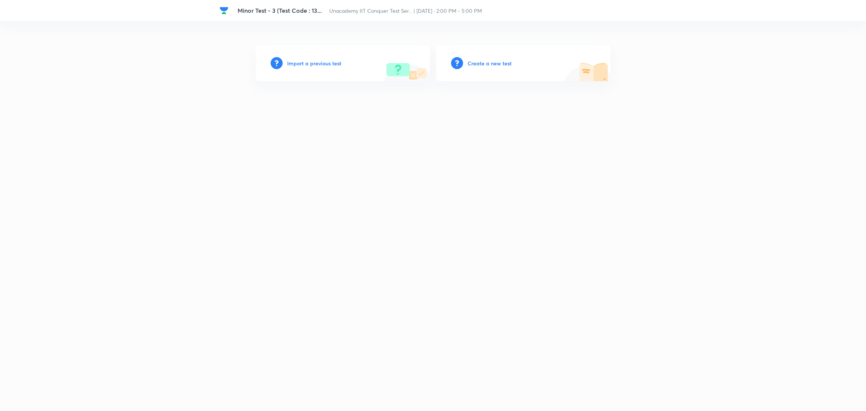
click at [319, 63] on h6 "Import a previous test" at bounding box center [314, 63] width 54 height 8
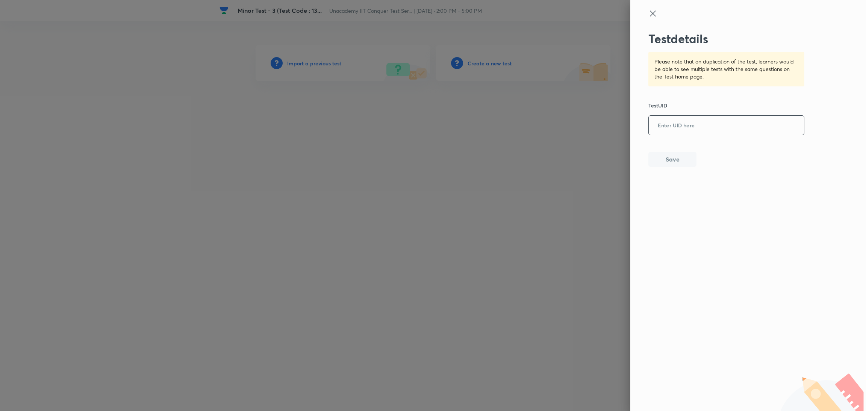
click at [698, 130] on input "text" at bounding box center [726, 126] width 155 height 18
paste input "HX0IL8UO2V"
type input "HX0IL8UO2V"
click at [669, 162] on button "Save" at bounding box center [673, 158] width 48 height 15
click at [468, 126] on div at bounding box center [433, 205] width 866 height 411
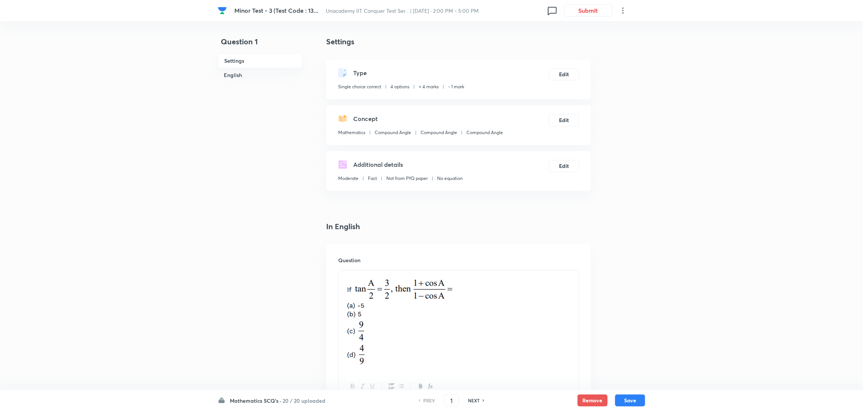
click at [294, 400] on h6 "20 / 20 uploaded" at bounding box center [303, 401] width 43 height 8
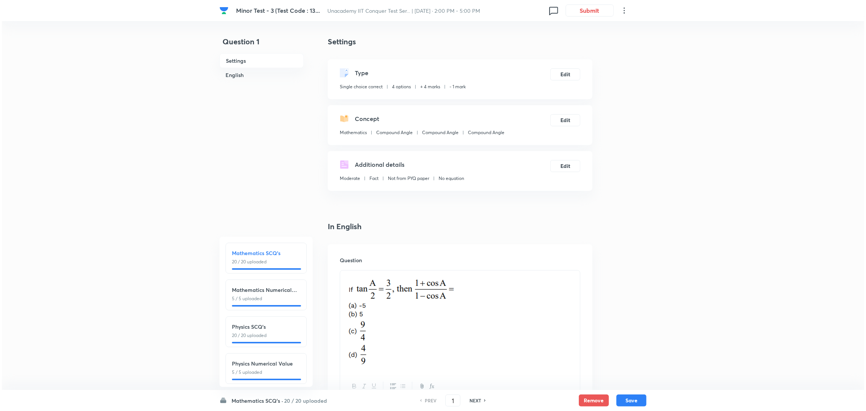
scroll to position [0, 0]
click at [285, 404] on h6 "20 / 20 uploaded" at bounding box center [303, 401] width 43 height 8
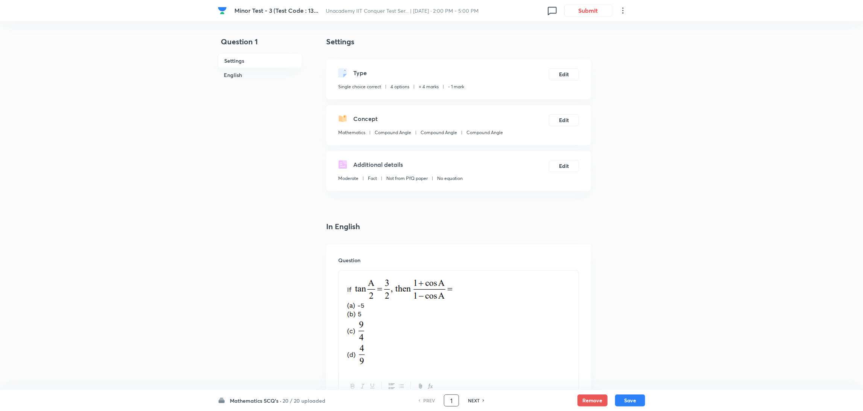
drag, startPoint x: 454, startPoint y: 400, endPoint x: 418, endPoint y: 412, distance: 37.7
type input "70"
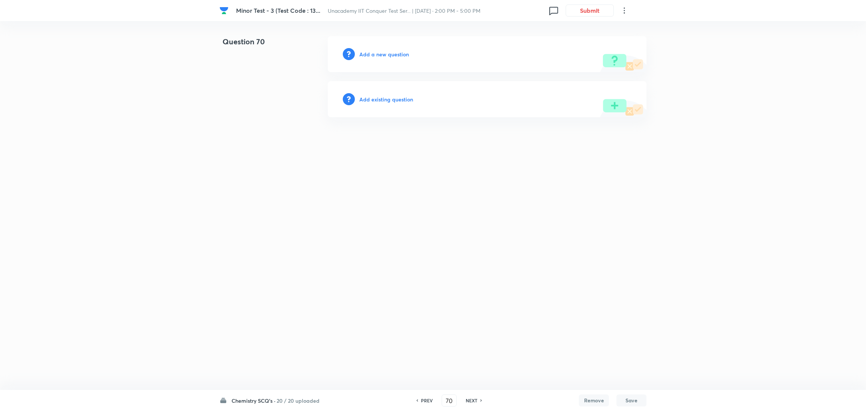
click at [383, 53] on h6 "Add a new question" at bounding box center [384, 54] width 50 height 8
click at [400, 55] on h6 "Choose a question type" at bounding box center [388, 54] width 58 height 8
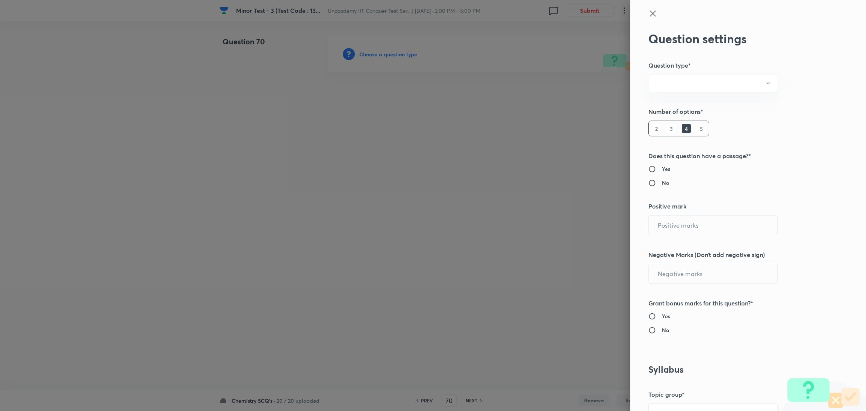
radio input "true"
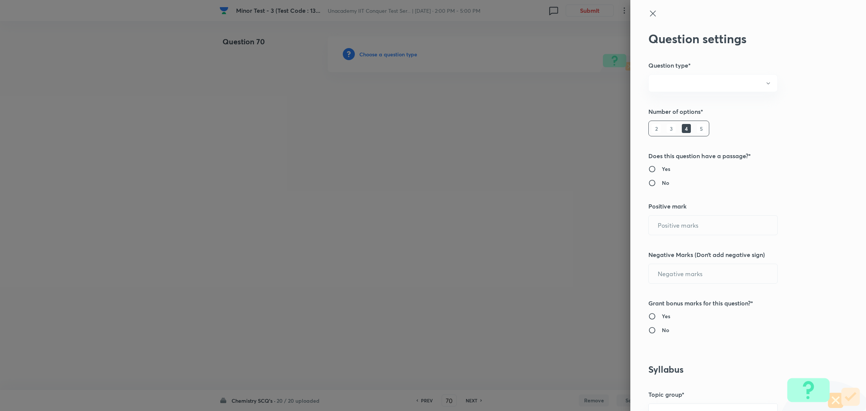
radio input "true"
type input "4"
type input "1"
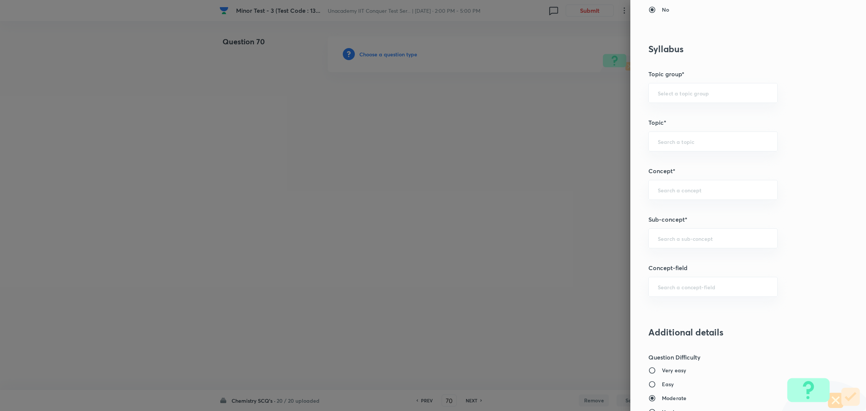
scroll to position [320, 0]
click at [702, 98] on div "​" at bounding box center [713, 94] width 129 height 20
click at [676, 112] on li "Chemistry" at bounding box center [705, 116] width 129 height 14
type input "Chemistry"
click at [670, 243] on input "text" at bounding box center [713, 239] width 111 height 7
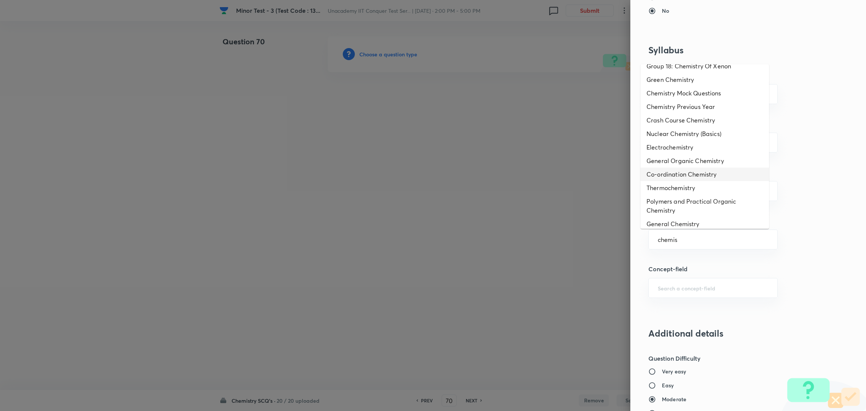
scroll to position [173, 0]
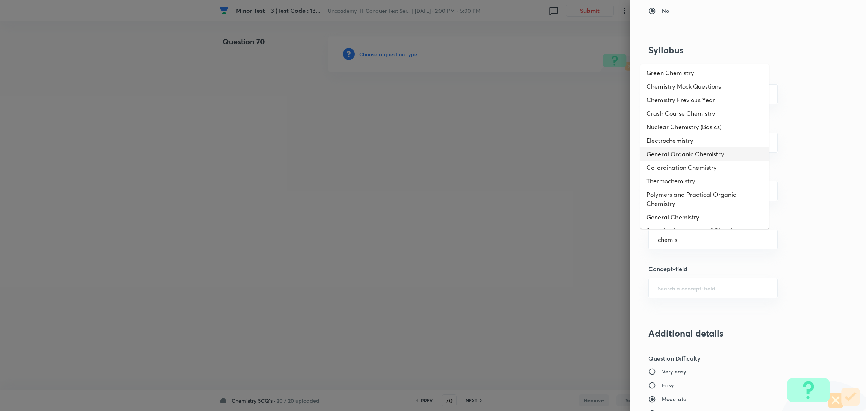
click at [681, 152] on li "General Organic Chemistry" at bounding box center [705, 154] width 129 height 14
type input "General Organic Chemistry"
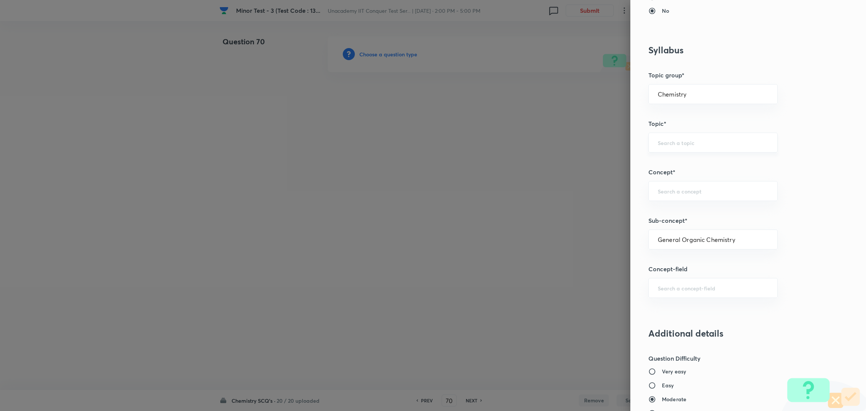
type input "Organic Chemistry"
type input "General Organic Chemistry"
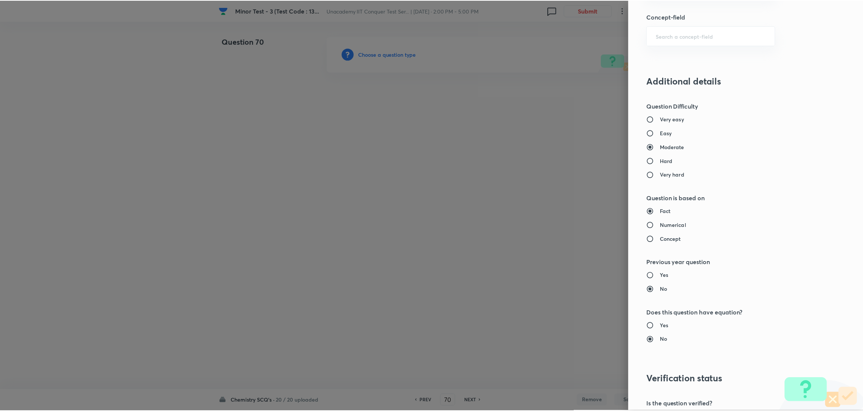
scroll to position [665, 0]
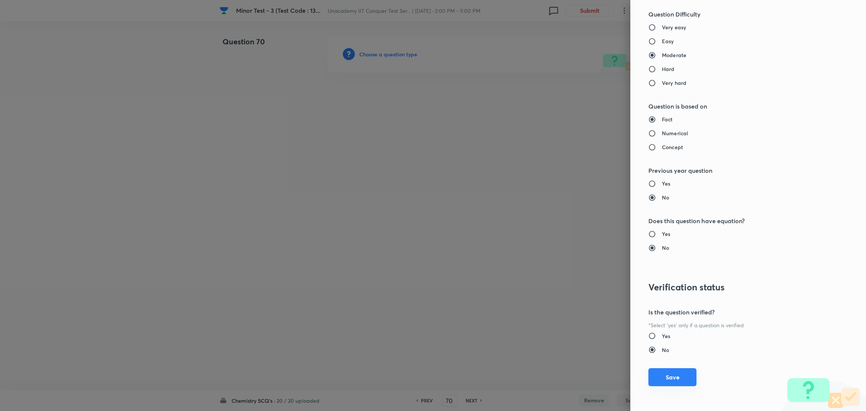
click at [667, 375] on button "Save" at bounding box center [673, 377] width 48 height 18
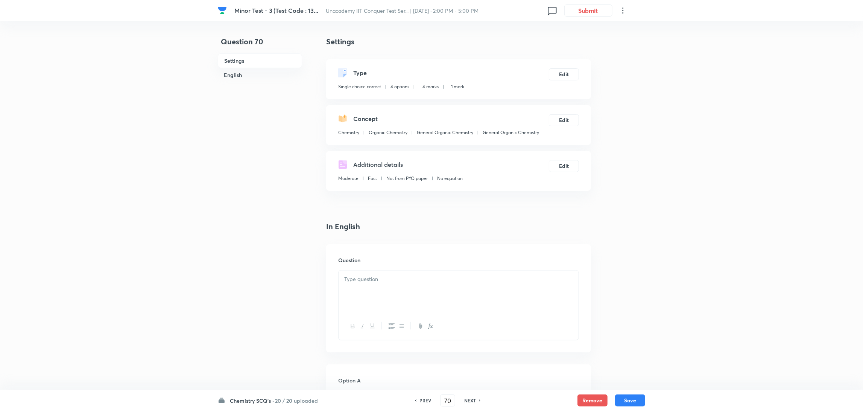
click at [399, 292] on div at bounding box center [458, 292] width 240 height 42
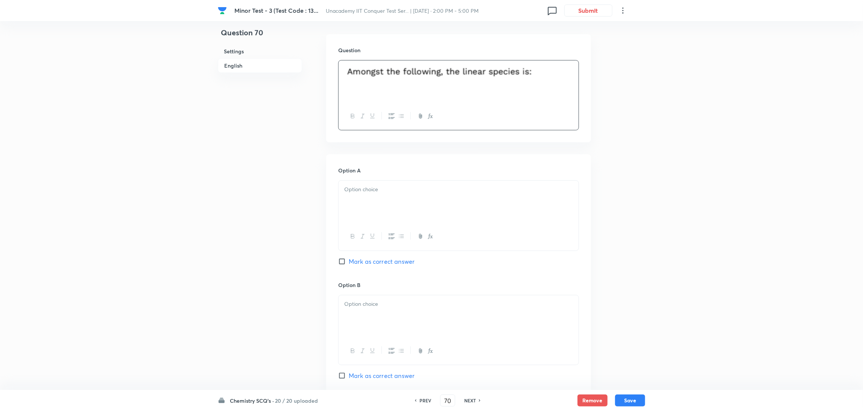
scroll to position [214, 0]
click at [418, 207] on div at bounding box center [458, 198] width 240 height 42
click at [392, 310] on div at bounding box center [458, 313] width 240 height 42
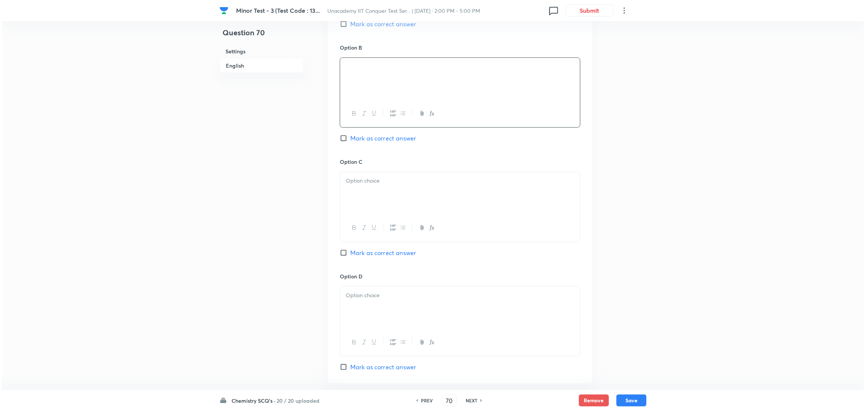
scroll to position [449, 0]
click at [389, 192] on div at bounding box center [458, 192] width 240 height 42
click at [411, 312] on div at bounding box center [458, 307] width 240 height 42
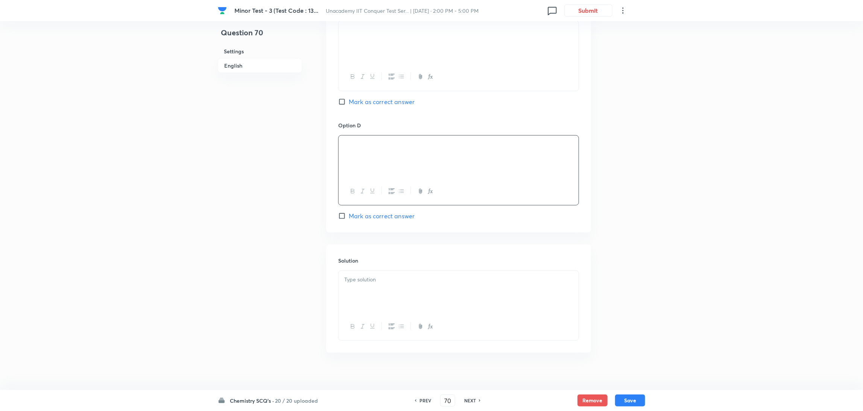
scroll to position [608, 0]
click at [406, 282] on div at bounding box center [458, 284] width 240 height 42
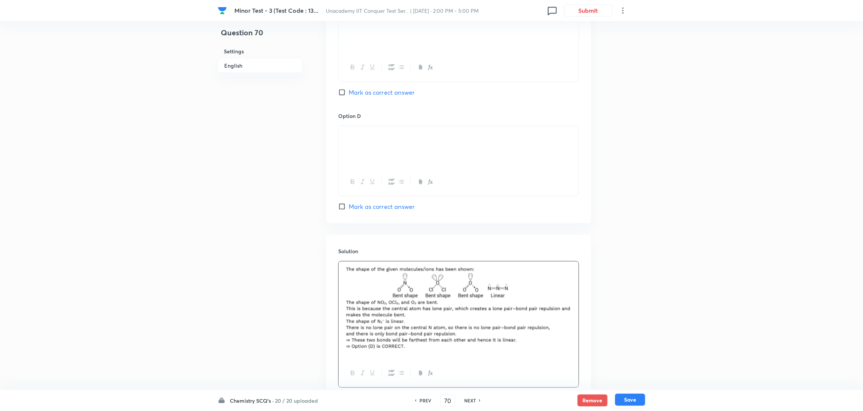
click at [630, 398] on button "Save" at bounding box center [630, 400] width 30 height 12
click at [339, 206] on input "Mark as correct answer" at bounding box center [343, 207] width 11 height 8
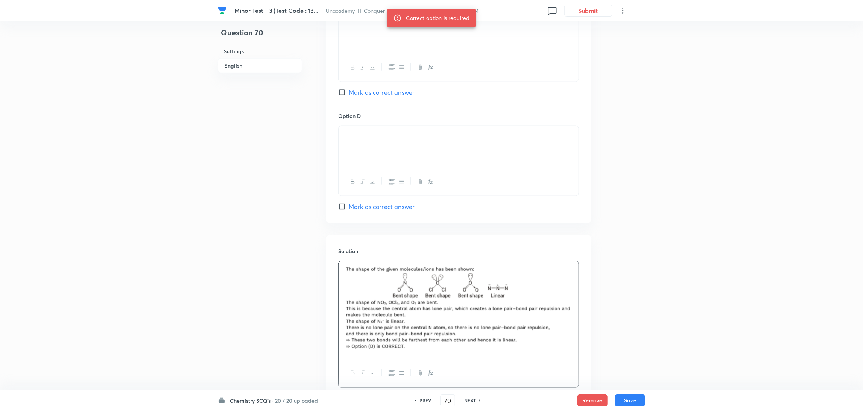
checkbox input "true"
click at [624, 400] on button "Save" at bounding box center [630, 400] width 30 height 12
click at [624, 400] on button "Save" at bounding box center [630, 401] width 30 height 12
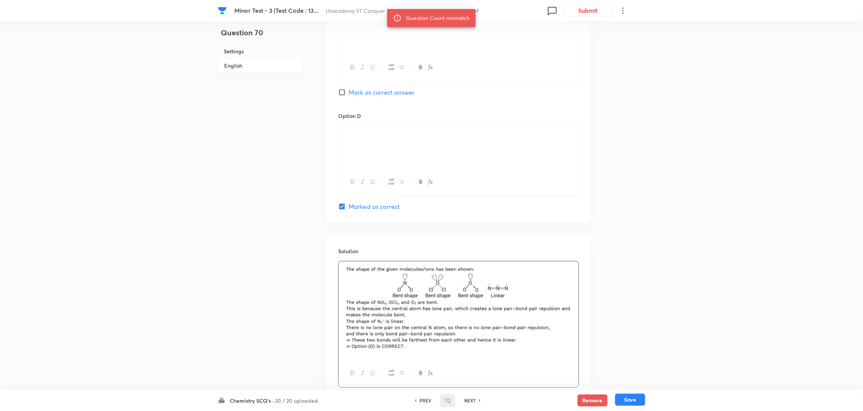
click at [624, 400] on button "Save" at bounding box center [630, 400] width 30 height 12
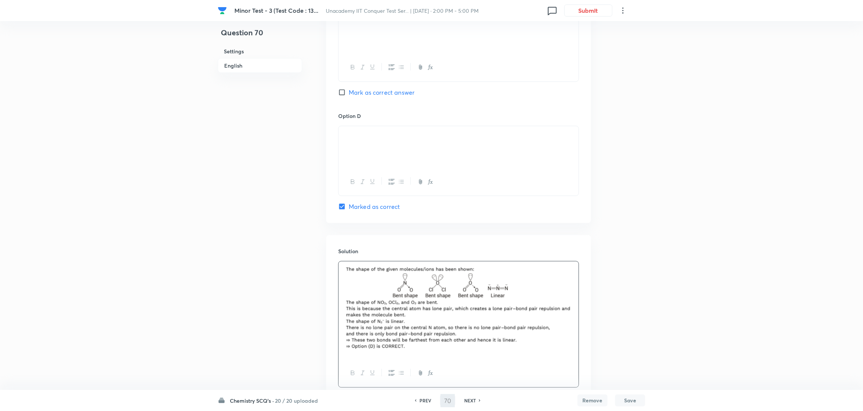
click at [624, 400] on button "Save" at bounding box center [630, 401] width 30 height 12
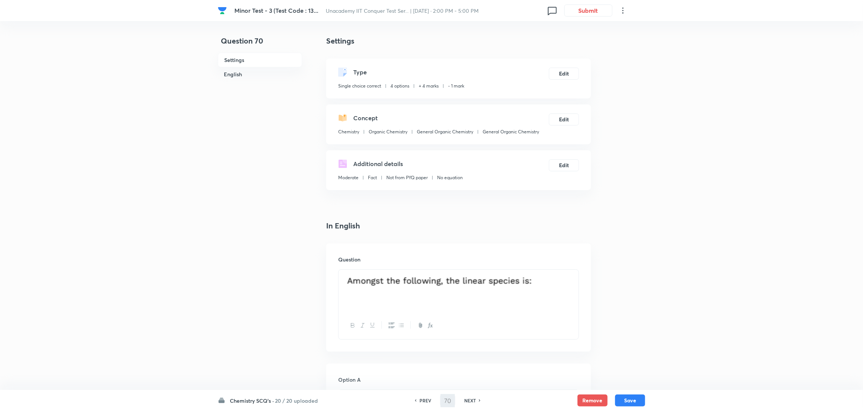
scroll to position [0, 0]
click at [632, 399] on button "Save" at bounding box center [630, 400] width 30 height 12
